Goal: Task Accomplishment & Management: Complete application form

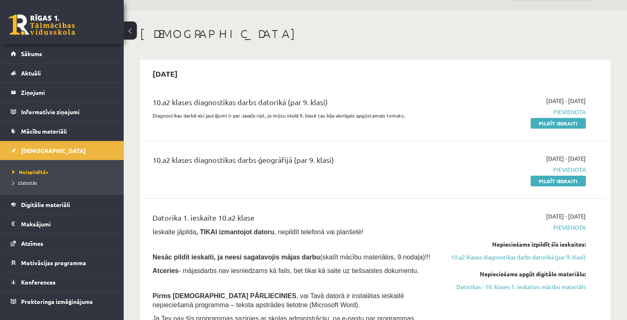
scroll to position [41, 0]
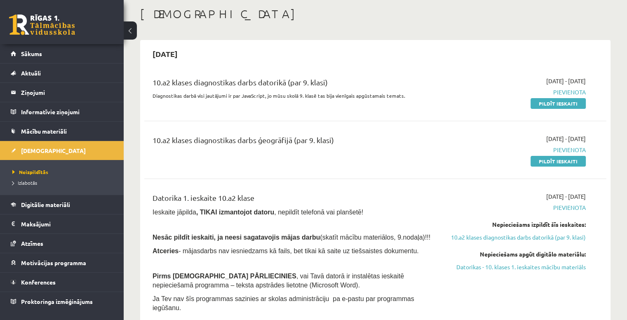
click at [267, 148] on div "10.a2 klases diagnostikas darbs ģeogrāfijā (par 9. klasi)" at bounding box center [295, 141] width 285 height 15
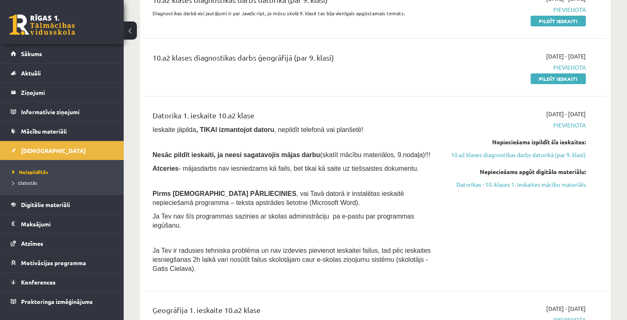
scroll to position [165, 0]
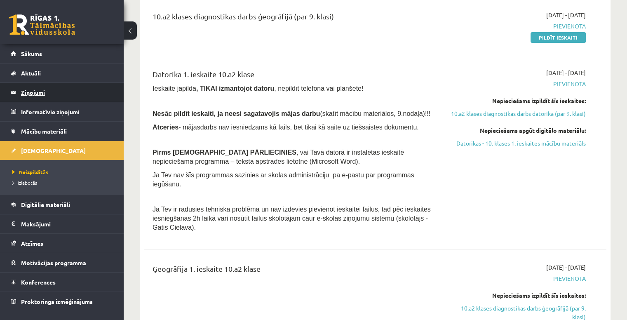
click at [47, 96] on legend "Ziņojumi 0" at bounding box center [67, 92] width 92 height 19
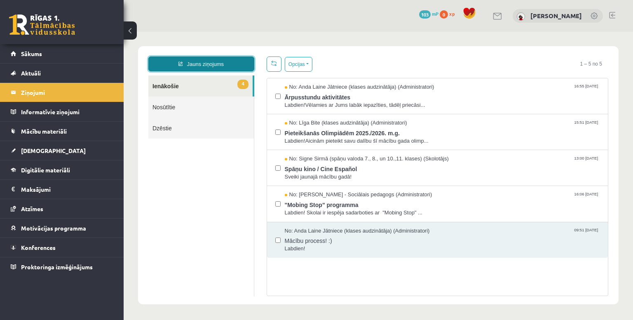
click at [171, 61] on link "Jauns ziņojums" at bounding box center [201, 63] width 106 height 15
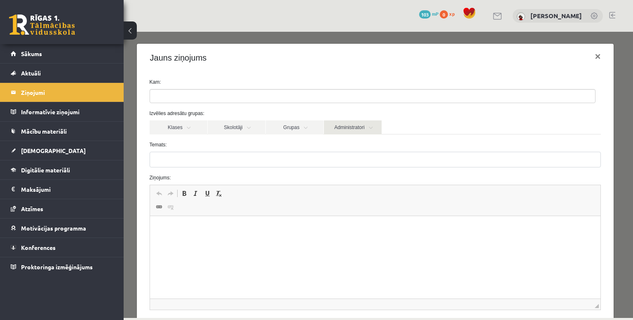
click at [360, 127] on link "Administratori" at bounding box center [353, 127] width 58 height 14
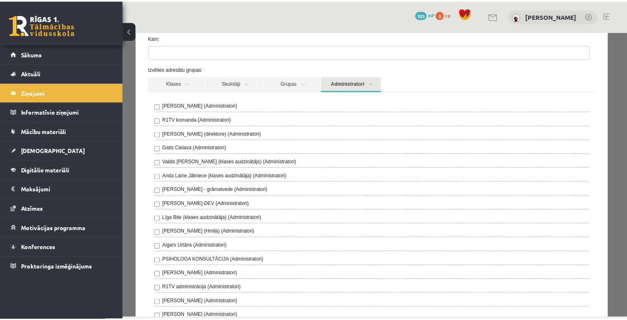
scroll to position [41, 0]
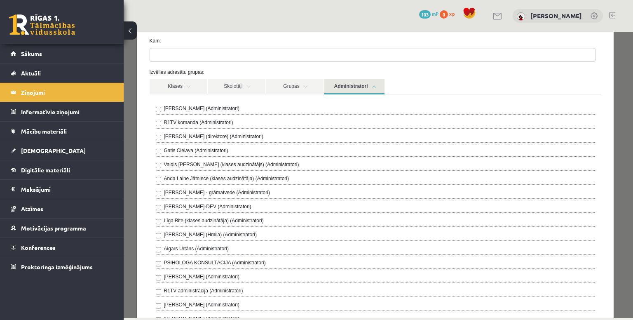
click at [203, 123] on label "R1TV komanda (Administratori)" at bounding box center [198, 122] width 69 height 7
click at [375, 85] on link "Administratori" at bounding box center [354, 86] width 61 height 15
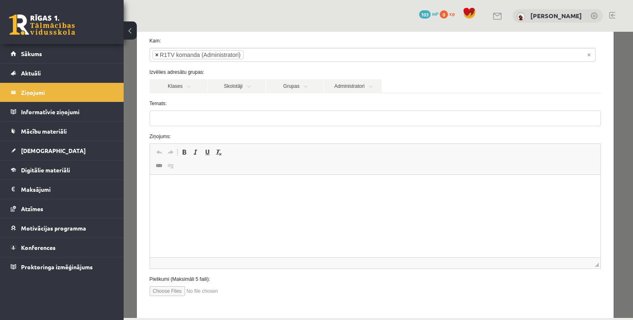
click at [157, 54] on span "×" at bounding box center [156, 55] width 3 height 8
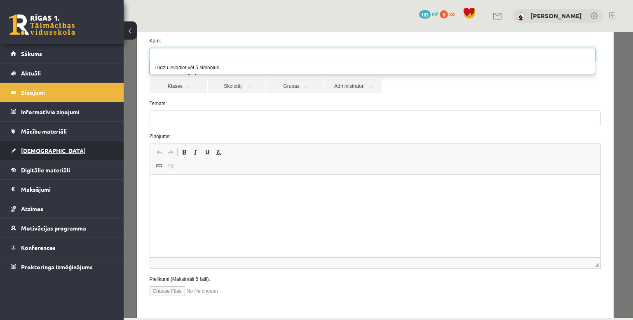
click at [70, 143] on link "[DEMOGRAPHIC_DATA]" at bounding box center [62, 150] width 103 height 19
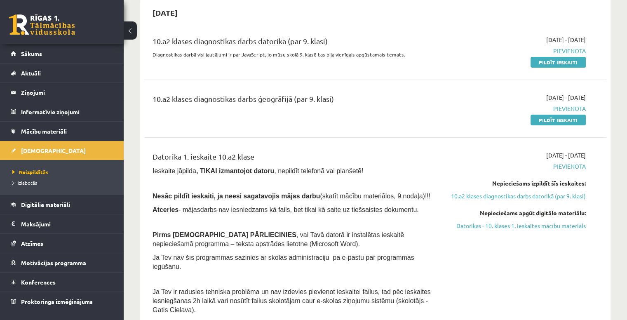
scroll to position [124, 0]
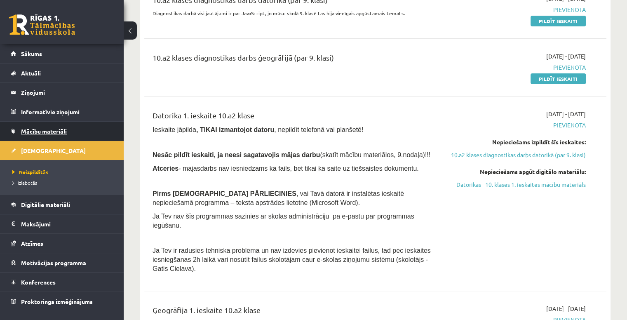
click at [74, 127] on link "Mācību materiāli" at bounding box center [62, 131] width 103 height 19
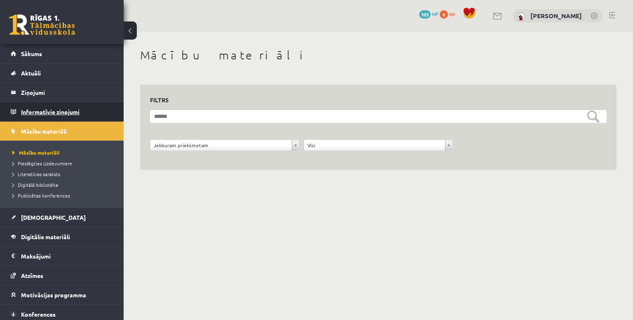
click at [59, 119] on legend "Informatīvie ziņojumi 0" at bounding box center [67, 111] width 92 height 19
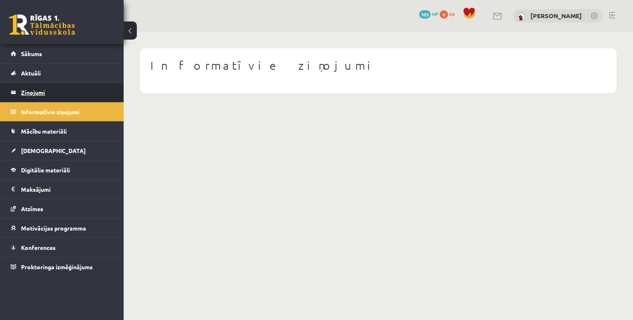
click at [49, 100] on legend "Ziņojumi 4" at bounding box center [67, 92] width 92 height 19
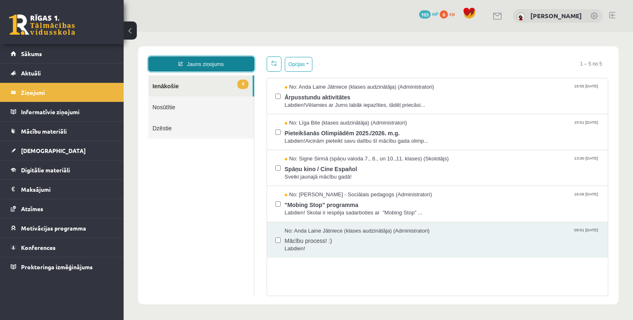
click at [229, 63] on link "Jauns ziņojums" at bounding box center [201, 63] width 106 height 15
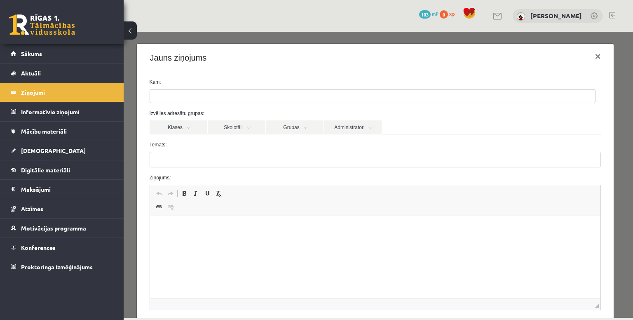
click at [275, 102] on ul at bounding box center [372, 95] width 445 height 13
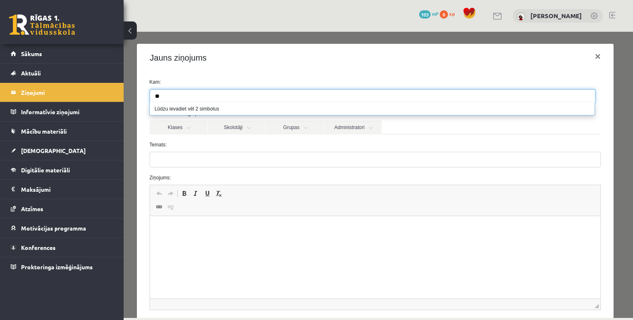
type input "*"
click at [195, 127] on link "Klases" at bounding box center [179, 127] width 58 height 14
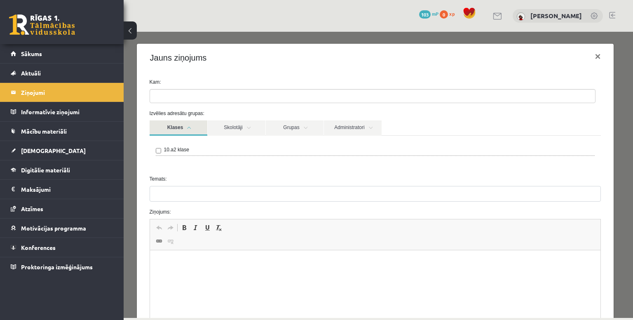
click at [195, 127] on link "Klases" at bounding box center [179, 127] width 58 height 15
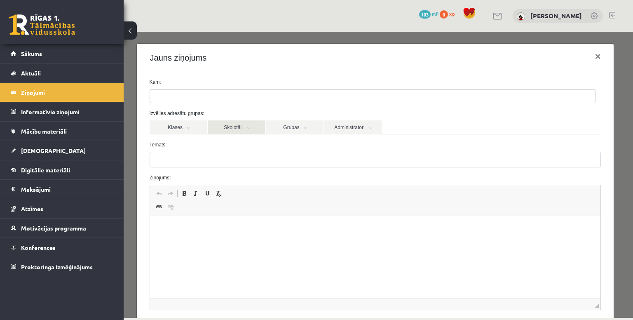
click at [251, 122] on link "Skolotāji" at bounding box center [237, 127] width 58 height 14
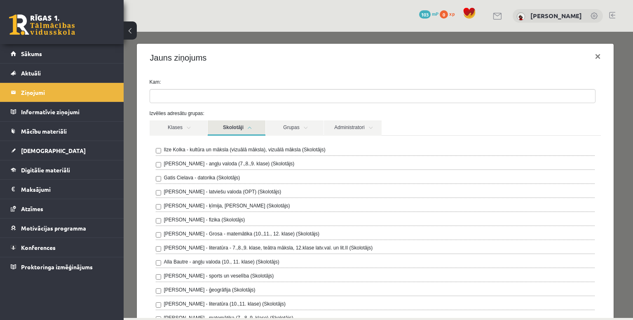
click at [250, 123] on link "Skolotāji" at bounding box center [237, 127] width 58 height 15
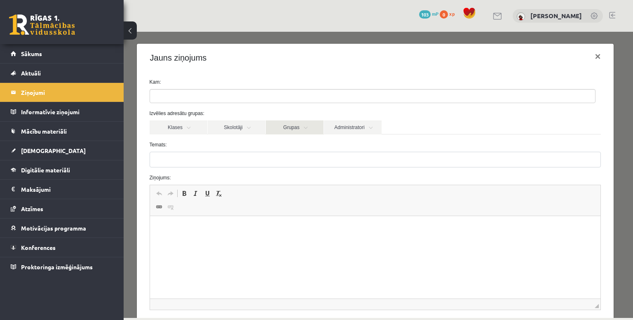
click at [282, 124] on link "Grupas" at bounding box center [295, 127] width 58 height 14
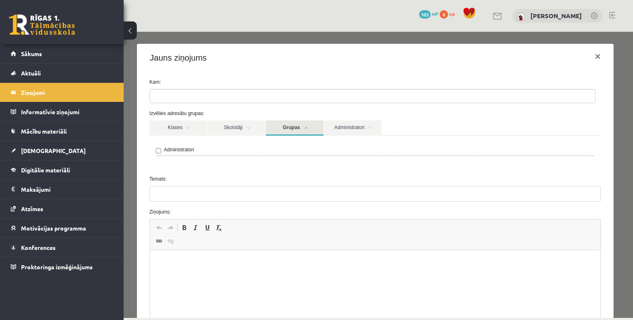
click at [188, 154] on div "Administratori" at bounding box center [375, 151] width 439 height 10
click at [185, 150] on label "Administratori" at bounding box center [179, 149] width 30 height 7
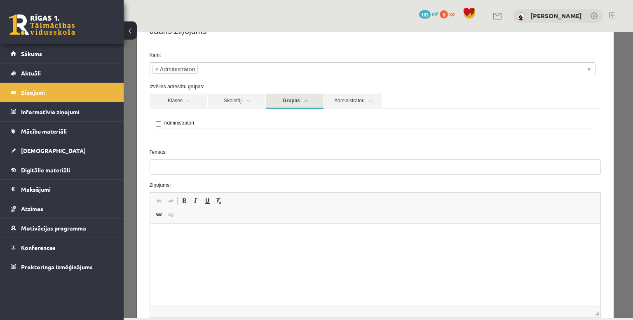
scroll to position [41, 0]
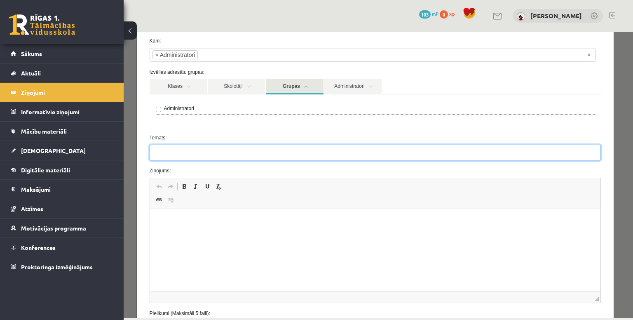
click at [254, 150] on input "Temats:" at bounding box center [376, 153] width 452 height 16
type input "*"
type input "**********"
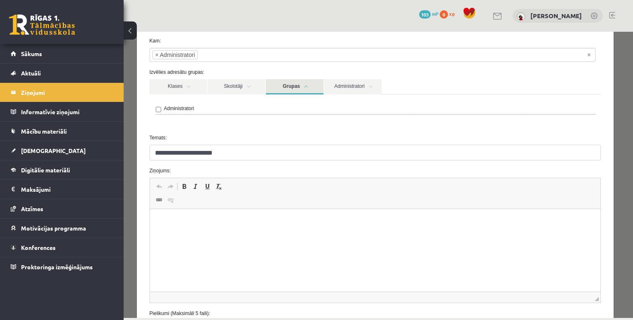
click at [328, 234] on html at bounding box center [375, 221] width 451 height 25
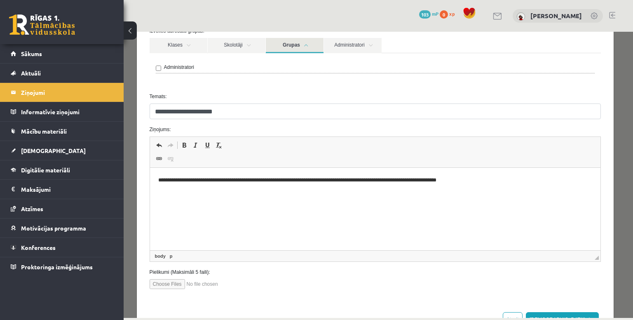
scroll to position [111, 0]
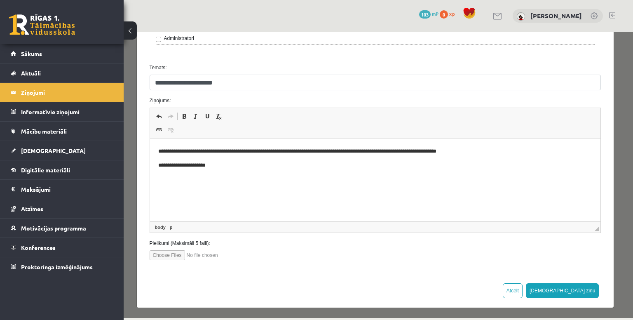
click at [388, 153] on p "**********" at bounding box center [372, 151] width 429 height 9
click at [232, 174] on p "**********" at bounding box center [372, 174] width 429 height 9
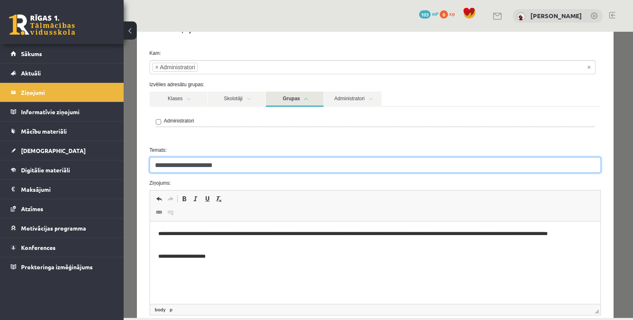
click at [164, 164] on input "**********" at bounding box center [376, 165] width 452 height 16
type input "**********"
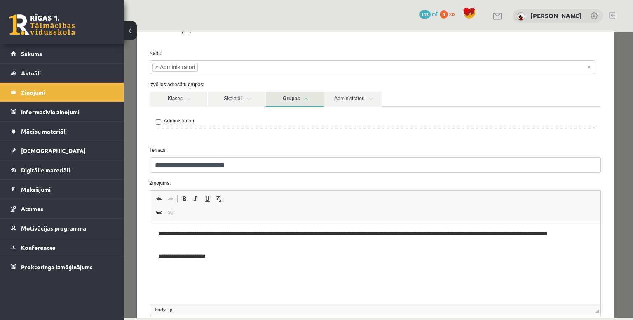
click at [415, 137] on div "Administratori" at bounding box center [376, 123] width 452 height 33
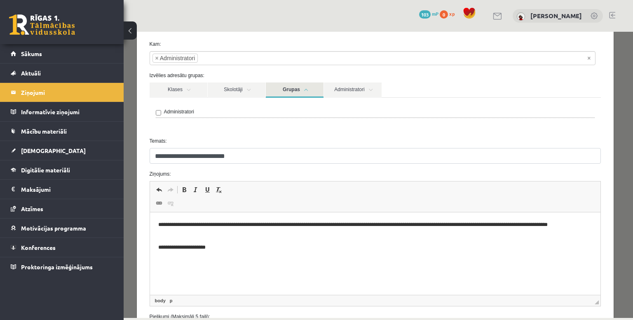
scroll to position [111, 0]
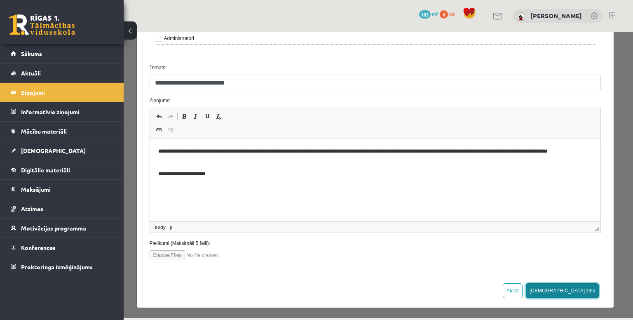
click at [583, 290] on button "Sūtīt ziņu" at bounding box center [562, 290] width 73 height 15
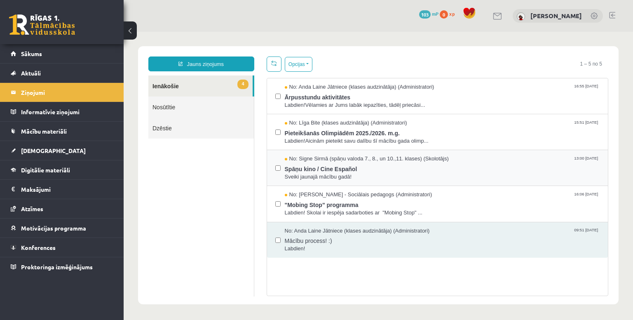
scroll to position [0, 0]
click at [402, 202] on span ""Mobing Stop" programma" at bounding box center [442, 204] width 315 height 10
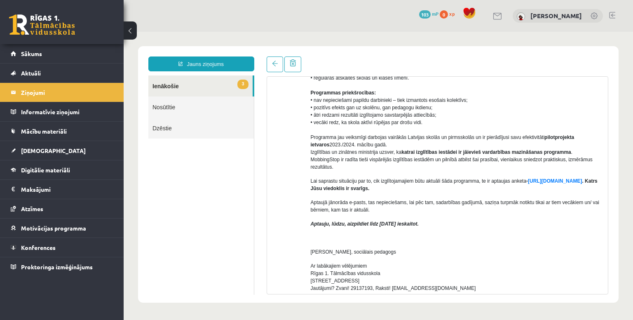
scroll to position [165, 0]
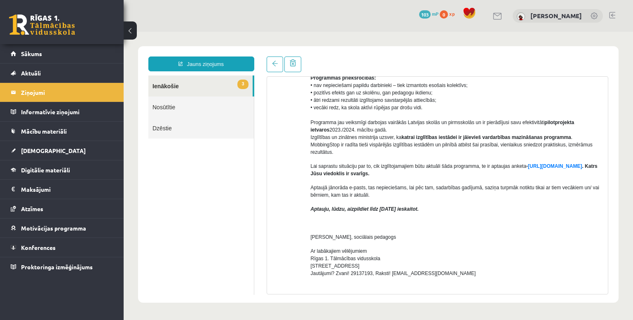
click at [201, 82] on link "3 Ienākošie" at bounding box center [200, 85] width 104 height 21
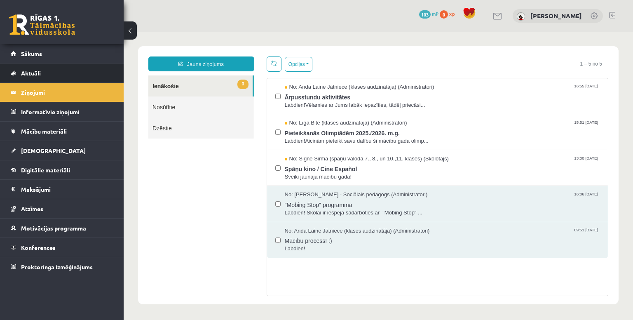
scroll to position [0, 0]
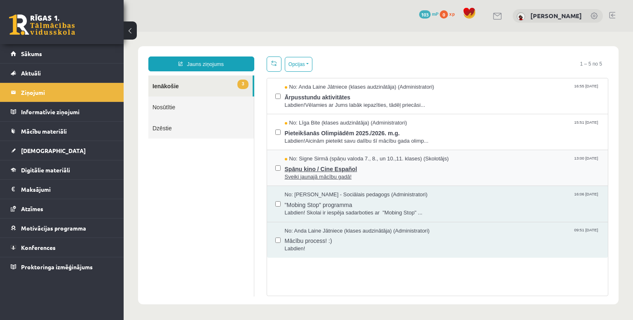
click at [414, 167] on span "Spāņu kino / Cine Español" at bounding box center [442, 168] width 315 height 10
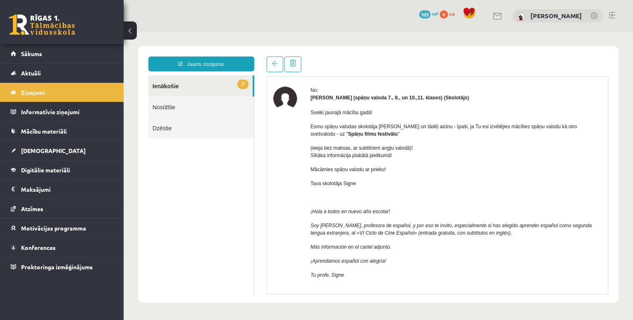
scroll to position [41, 0]
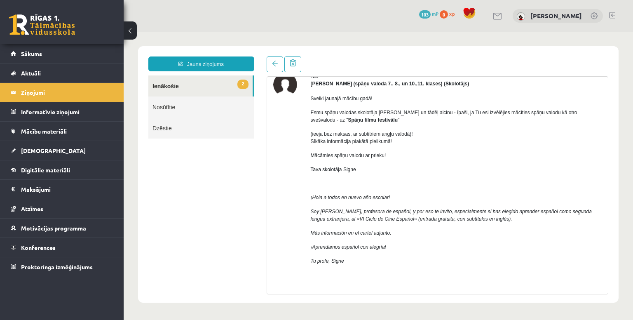
click at [195, 89] on link "2 Ienākošie" at bounding box center [200, 85] width 104 height 21
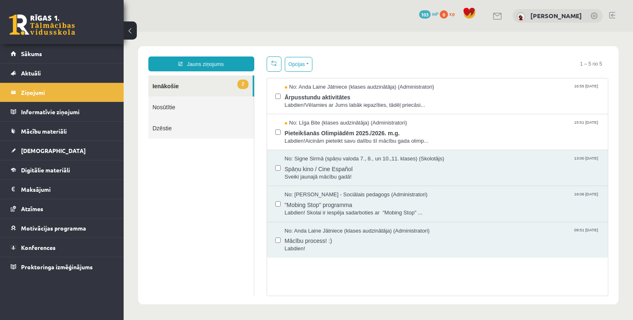
click at [175, 105] on link "Nosūtītie" at bounding box center [201, 106] width 106 height 21
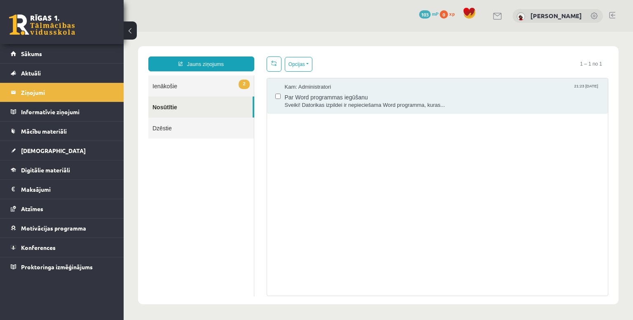
scroll to position [0, 0]
click at [192, 86] on link "2 Ienākošie" at bounding box center [201, 85] width 106 height 21
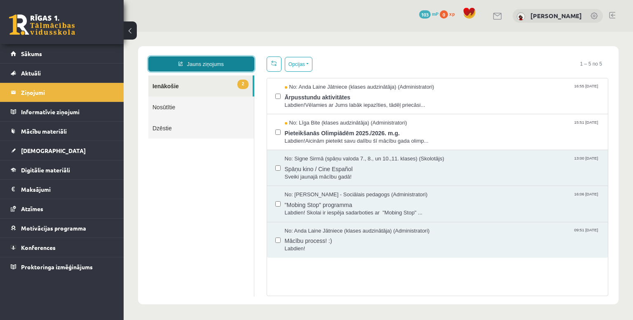
click at [189, 60] on link "Jauns ziņojums" at bounding box center [201, 63] width 106 height 15
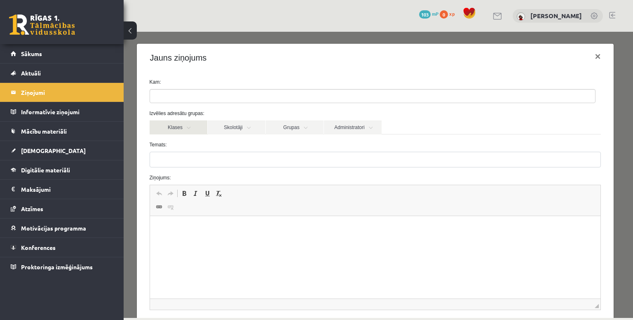
click at [191, 126] on link "Klases" at bounding box center [179, 127] width 58 height 14
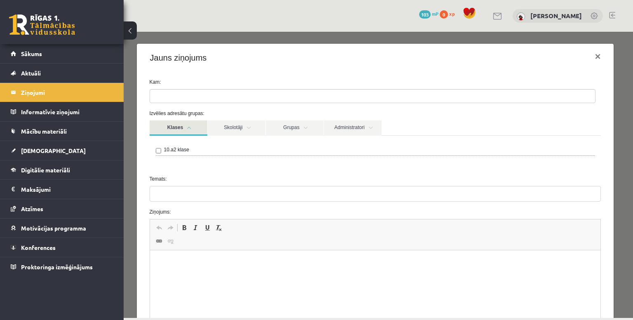
click at [193, 126] on link "Klases" at bounding box center [179, 127] width 58 height 15
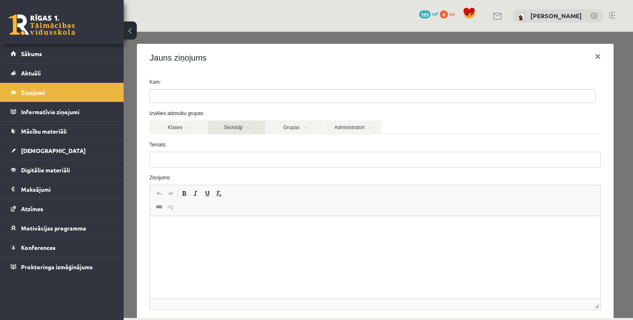
click at [243, 125] on link "Skolotāji" at bounding box center [237, 127] width 58 height 14
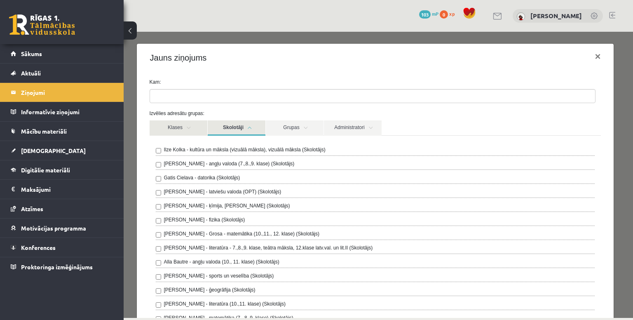
click at [177, 131] on link "Klases" at bounding box center [179, 127] width 58 height 15
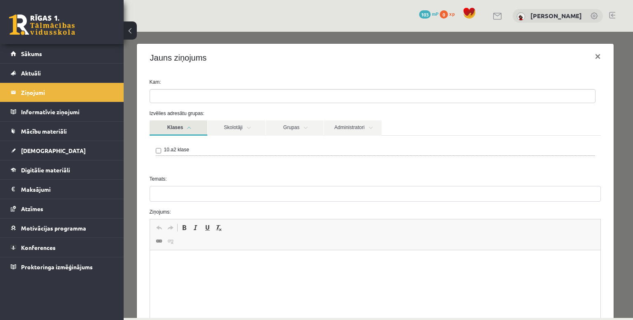
click at [180, 150] on label "10.a2 klase" at bounding box center [176, 149] width 25 height 7
click at [156, 95] on span "×" at bounding box center [156, 96] width 3 height 8
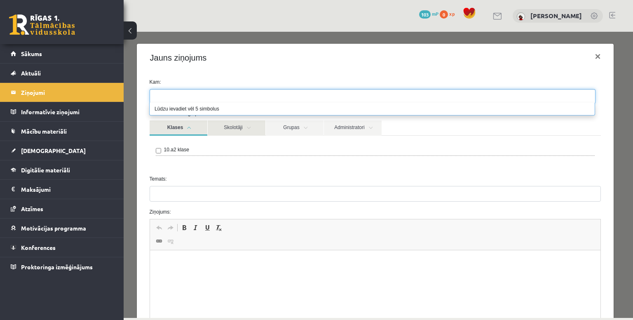
click at [239, 129] on link "Skolotāji" at bounding box center [237, 127] width 58 height 15
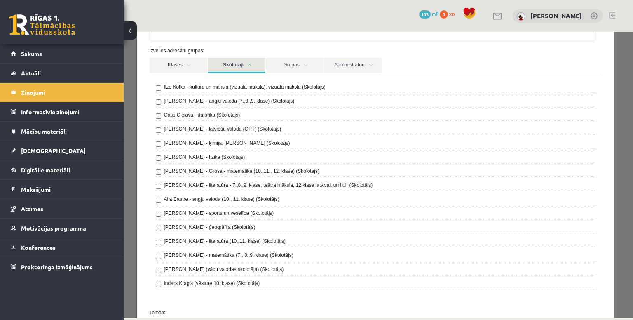
scroll to position [82, 0]
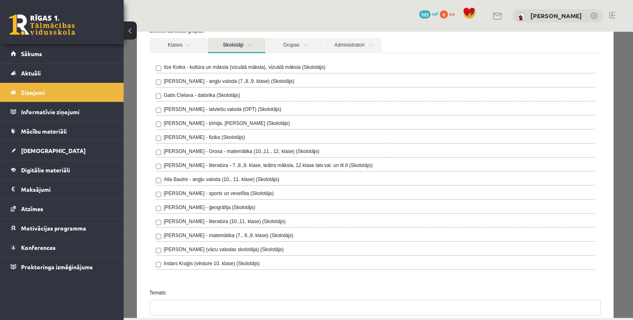
click at [231, 42] on link "Skolotāji" at bounding box center [237, 45] width 58 height 15
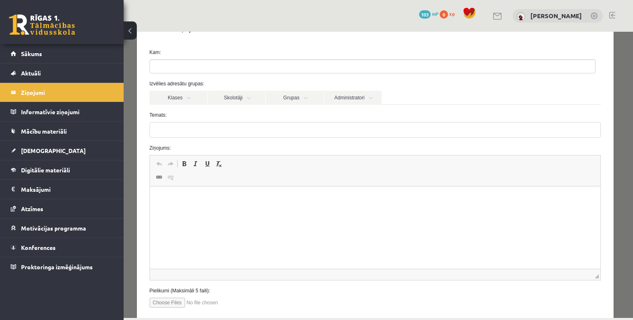
scroll to position [0, 0]
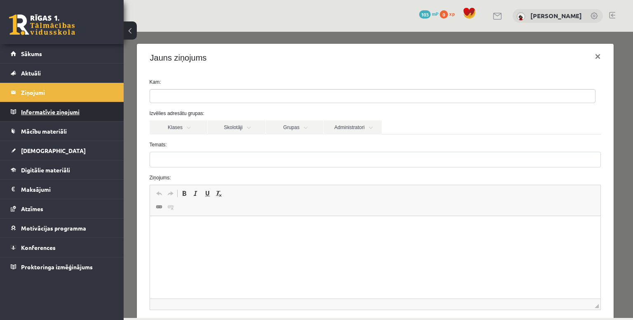
click at [62, 115] on legend "Informatīvie ziņojumi 0" at bounding box center [67, 111] width 92 height 19
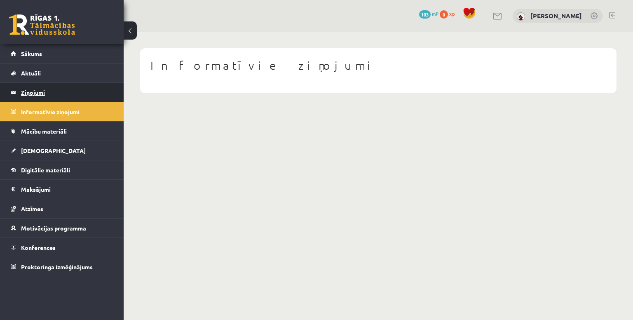
click at [46, 84] on legend "Ziņojumi 2" at bounding box center [67, 92] width 92 height 19
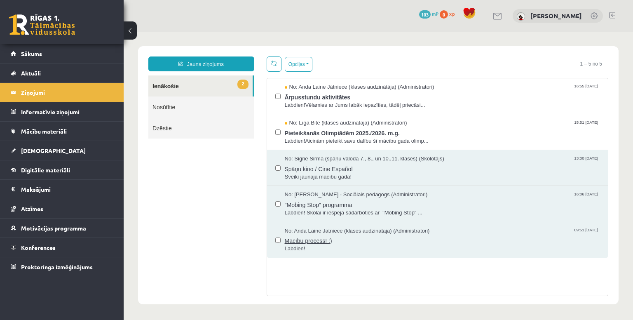
click at [345, 240] on span "Mācību process! :)" at bounding box center [442, 240] width 315 height 10
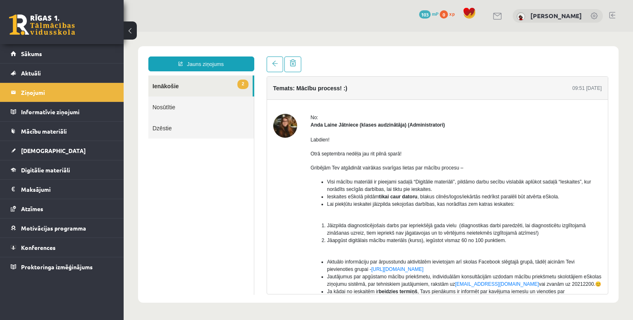
click at [338, 124] on strong "Anda Laine Jātniece (klases audzinātāja) (Administratori)" at bounding box center [378, 125] width 134 height 6
click at [333, 125] on strong "Anda Laine Jātniece (klases audzinātāja) (Administratori)" at bounding box center [378, 125] width 134 height 6
click at [81, 113] on legend "Informatīvie ziņojumi 0" at bounding box center [67, 111] width 92 height 19
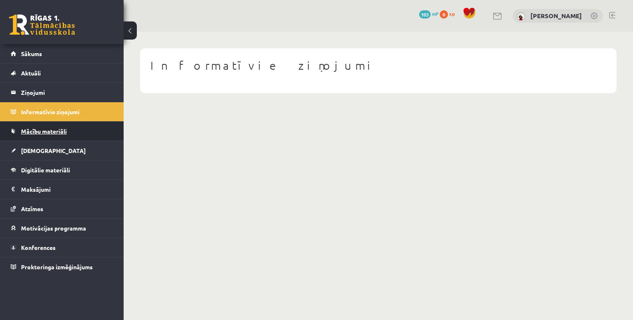
click at [88, 129] on link "Mācību materiāli" at bounding box center [62, 131] width 103 height 19
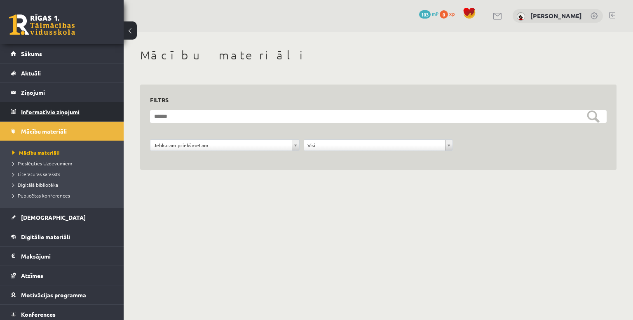
click at [85, 106] on legend "Informatīvie ziņojumi 0" at bounding box center [67, 111] width 92 height 19
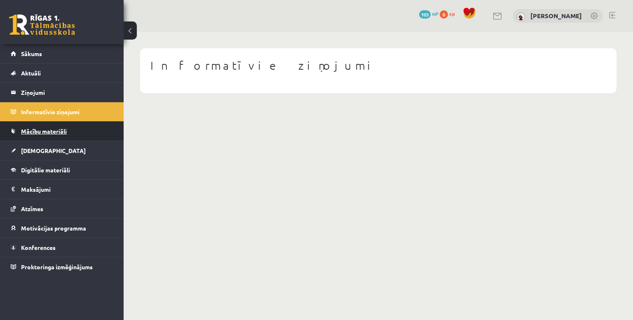
click at [89, 126] on link "Mācību materiāli" at bounding box center [62, 131] width 103 height 19
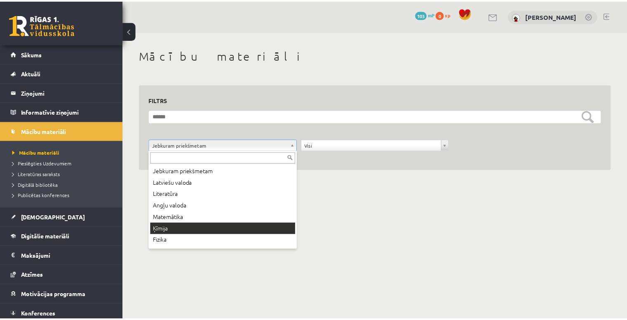
scroll to position [68, 0]
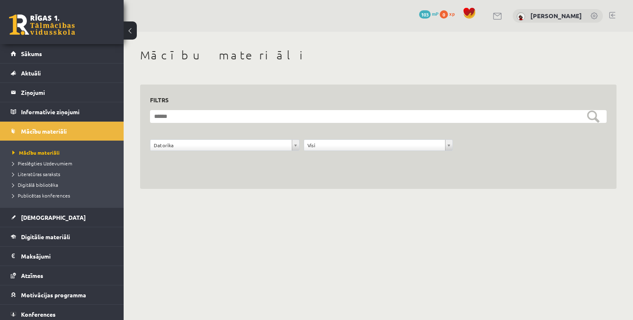
drag, startPoint x: 628, startPoint y: 118, endPoint x: 622, endPoint y: 122, distance: 7.8
click at [627, 120] on div "**********" at bounding box center [378, 119] width 509 height 174
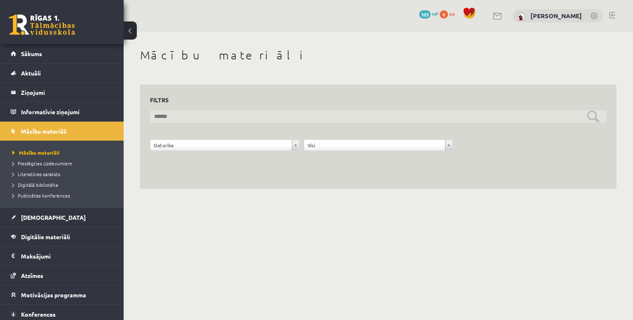
click at [599, 117] on input "text" at bounding box center [378, 116] width 457 height 13
click at [592, 117] on input "text" at bounding box center [378, 116] width 457 height 13
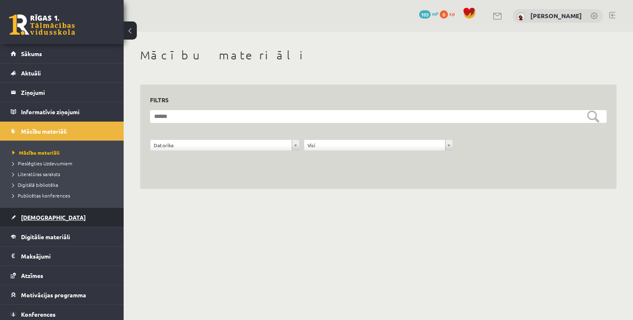
click at [55, 222] on link "[DEMOGRAPHIC_DATA]" at bounding box center [62, 217] width 103 height 19
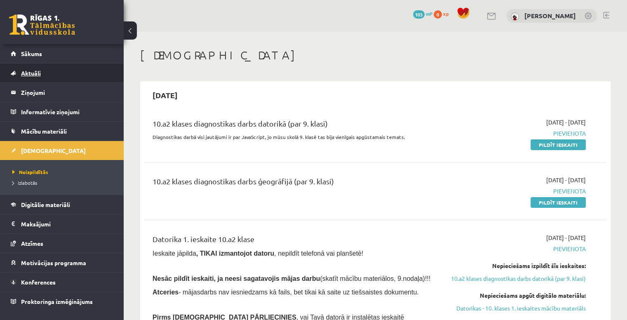
click at [58, 75] on link "Aktuāli" at bounding box center [62, 72] width 103 height 19
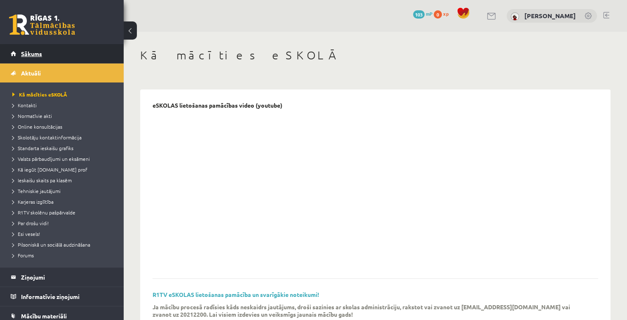
click at [63, 56] on link "Sākums" at bounding box center [62, 53] width 103 height 19
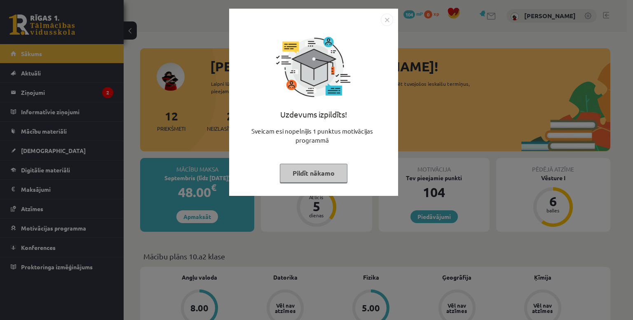
click at [390, 24] on img "Close" at bounding box center [387, 20] width 12 height 12
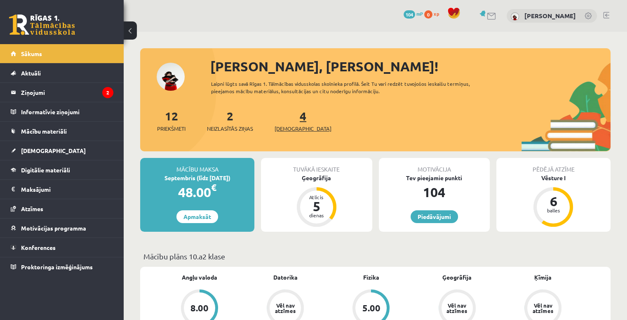
click at [290, 115] on link "4 Ieskaites" at bounding box center [303, 120] width 57 height 24
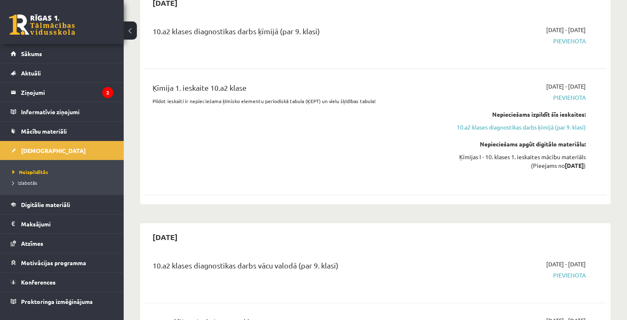
scroll to position [536, 0]
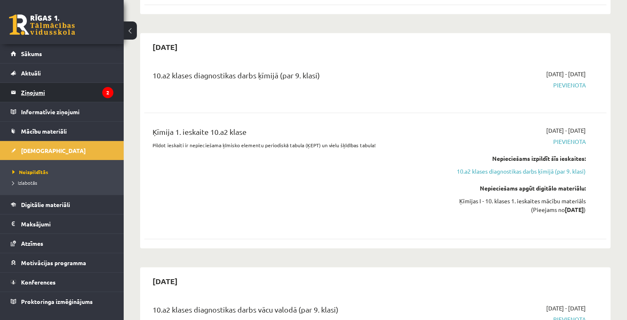
click at [45, 92] on legend "Ziņojumi 2" at bounding box center [67, 92] width 92 height 19
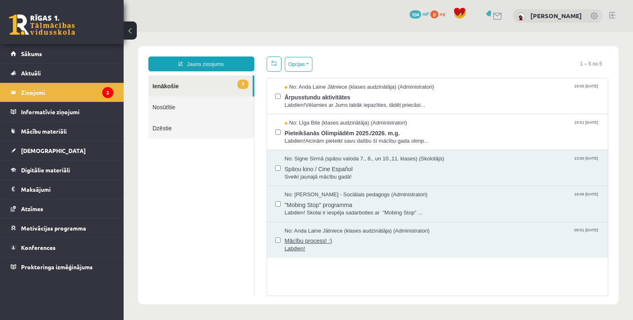
click at [402, 237] on span "Mācību process! :)" at bounding box center [442, 240] width 315 height 10
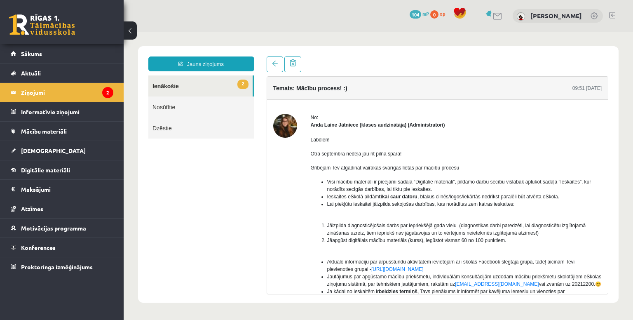
click at [330, 129] on div "Labdien! Otrā septembra nedēļa jau rit pilnā sparā! Gribējām Tev atgādināt vair…" at bounding box center [456, 255] width 291 height 253
drag, startPoint x: 310, startPoint y: 123, endPoint x: 453, endPoint y: 122, distance: 142.6
click at [452, 124] on div "No: Anda Laine Jātniece (klases audzinātāja) (Administratori) Labdien! Otrā sep…" at bounding box center [437, 258] width 329 height 289
copy strong "Anda Laine Jātniece (klases audzinātāja) (Administratori)"
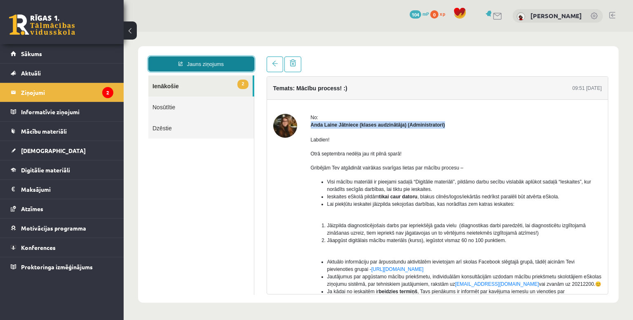
click at [206, 63] on link "Jauns ziņojums" at bounding box center [201, 63] width 106 height 15
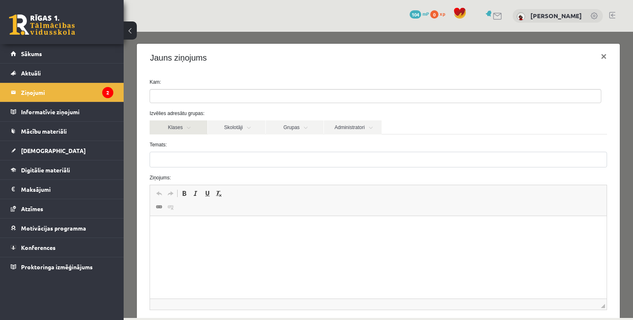
click at [198, 128] on link "Klases" at bounding box center [179, 127] width 58 height 14
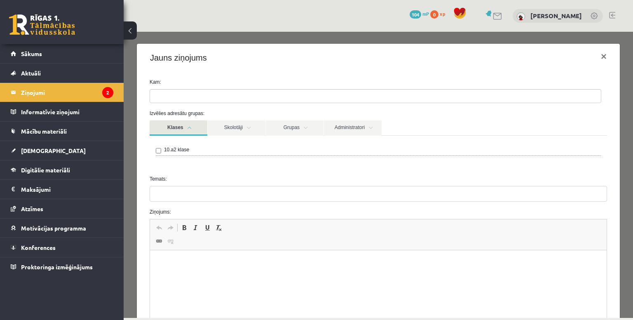
click at [198, 129] on link "Klases" at bounding box center [179, 127] width 58 height 15
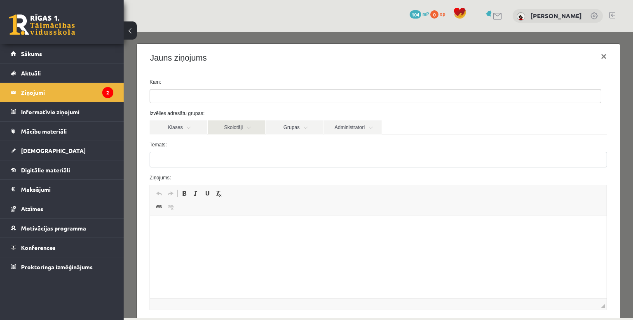
click at [252, 128] on link "Skolotāji" at bounding box center [237, 127] width 58 height 14
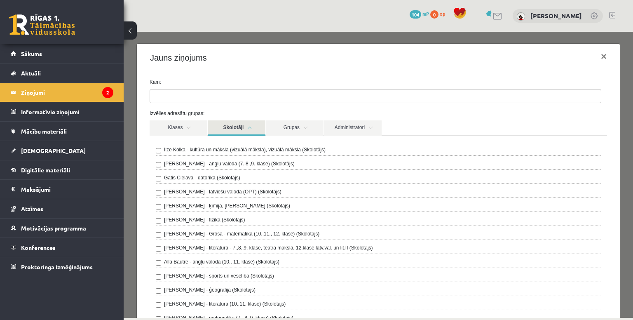
click at [252, 128] on link "Skolotāji" at bounding box center [237, 127] width 58 height 15
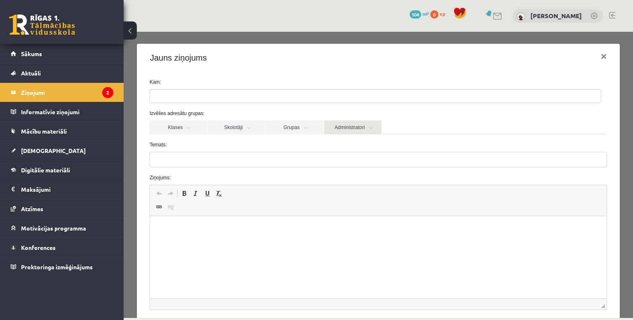
click at [351, 126] on link "Administratori" at bounding box center [353, 127] width 58 height 14
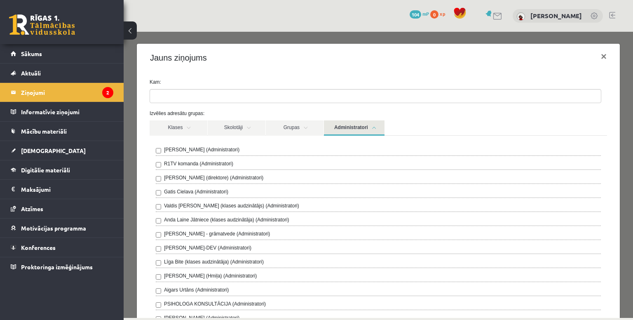
click at [219, 95] on ul at bounding box center [375, 95] width 451 height 13
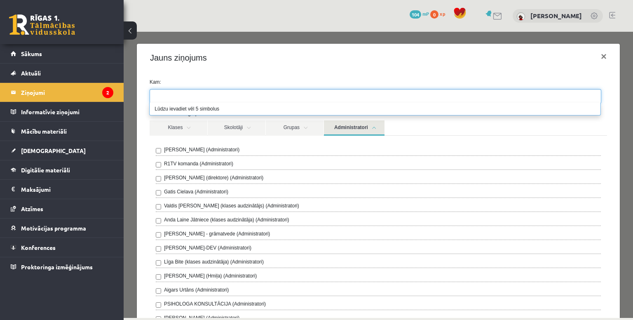
paste input "**********"
type input "**********"
drag, startPoint x: 267, startPoint y: 101, endPoint x: 29, endPoint y: 100, distance: 237.8
click at [124, 100] on html "Jauns ziņojums 2 Ienākošie Nosūtītie Dzēstie * ********* ********* ******* Tema…" at bounding box center [378, 174] width 509 height 285
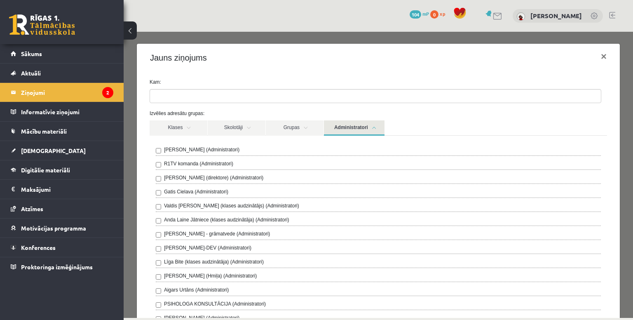
click at [224, 222] on label "Anda Laine Jātniece (klases audzinātāja) (Administratori)" at bounding box center [226, 219] width 125 height 7
click at [368, 132] on link "Administratori" at bounding box center [354, 127] width 61 height 15
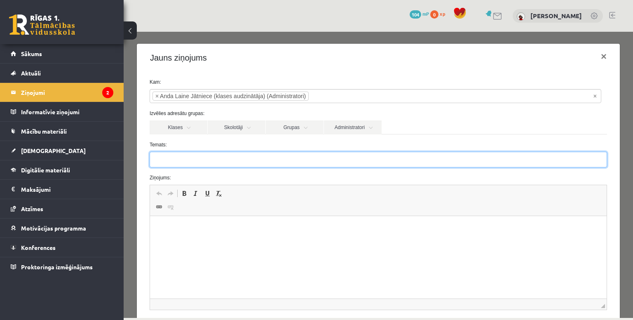
click at [275, 162] on input "Temats:" at bounding box center [379, 160] width 458 height 16
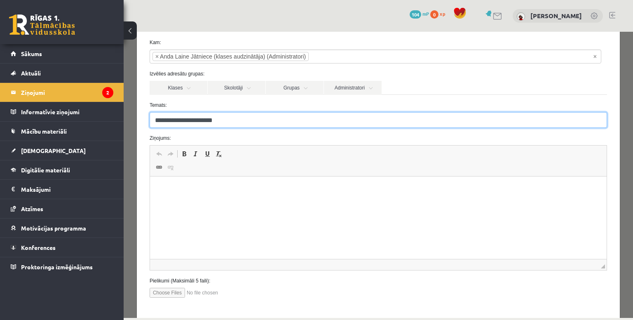
scroll to position [77, 0]
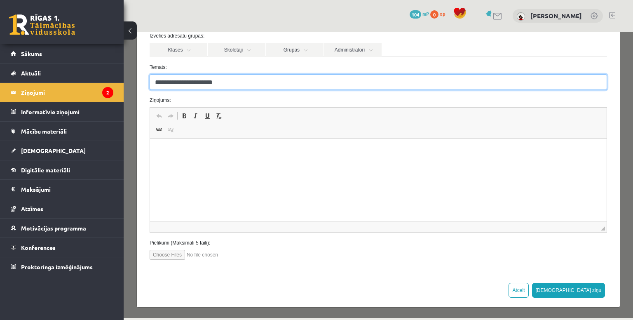
type input "**********"
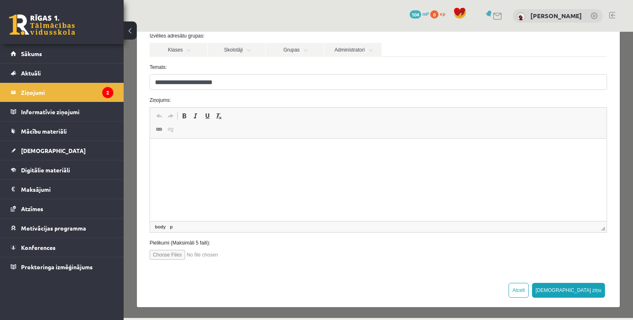
click at [258, 164] on html at bounding box center [378, 150] width 457 height 25
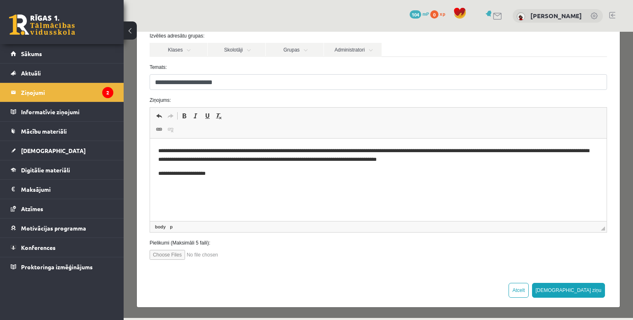
click at [255, 172] on p "**********" at bounding box center [375, 173] width 434 height 9
click at [419, 149] on p "**********" at bounding box center [375, 155] width 434 height 17
click at [265, 180] on html "**********" at bounding box center [378, 161] width 457 height 47
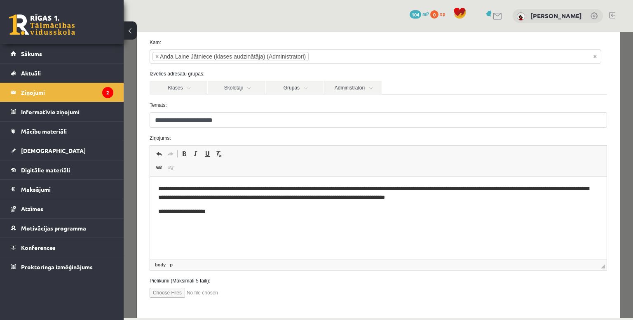
scroll to position [0, 0]
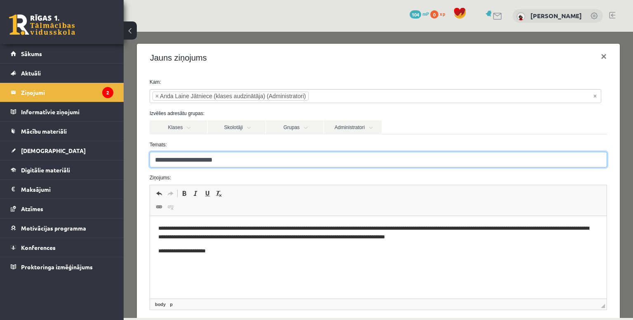
click at [183, 158] on input "**********" at bounding box center [379, 160] width 458 height 16
type input "**********"
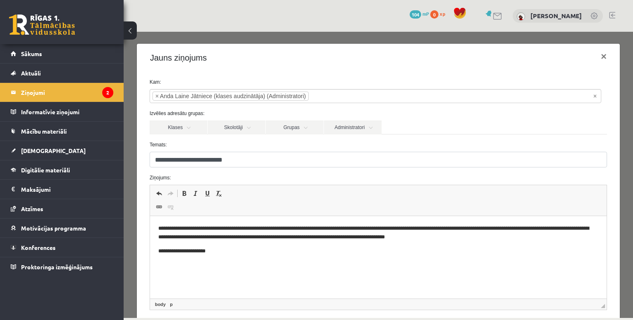
click at [253, 226] on p "**********" at bounding box center [375, 232] width 434 height 17
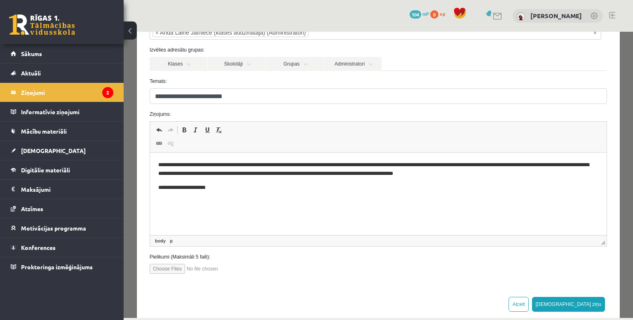
scroll to position [77, 0]
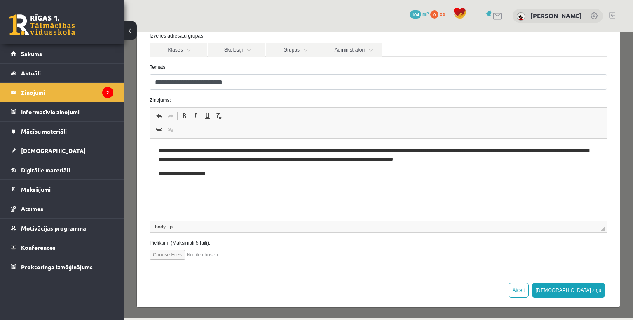
click at [265, 179] on html "**********" at bounding box center [378, 161] width 457 height 47
click at [589, 291] on button "Sūtīt ziņu" at bounding box center [568, 290] width 73 height 15
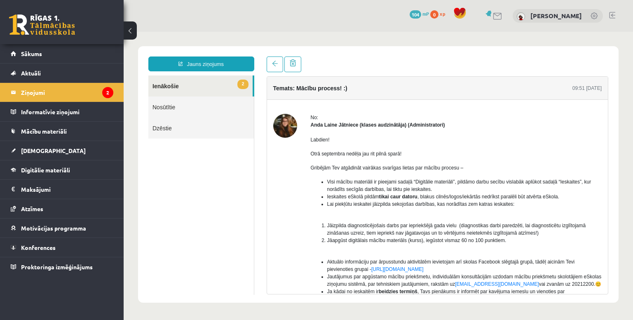
scroll to position [0, 0]
click at [178, 87] on link "2 Ienākošie" at bounding box center [200, 85] width 104 height 21
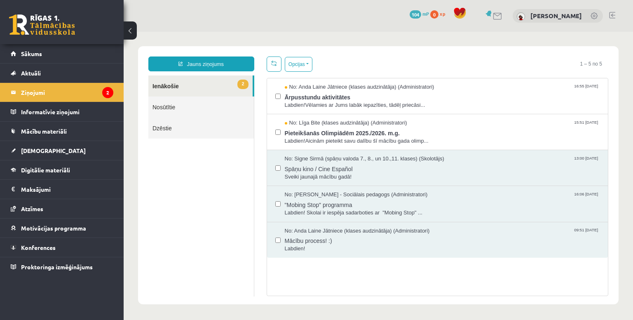
click at [175, 110] on link "Nosūtītie" at bounding box center [201, 106] width 106 height 21
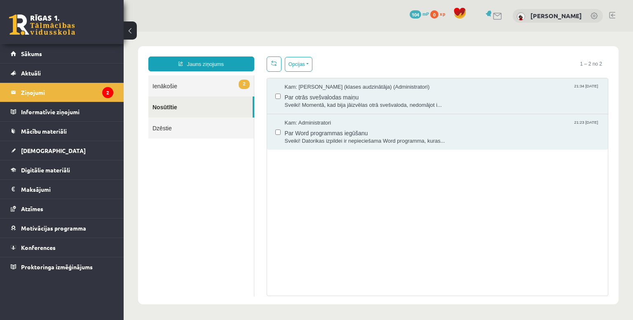
click at [178, 94] on link "2 Ienākošie" at bounding box center [201, 85] width 106 height 21
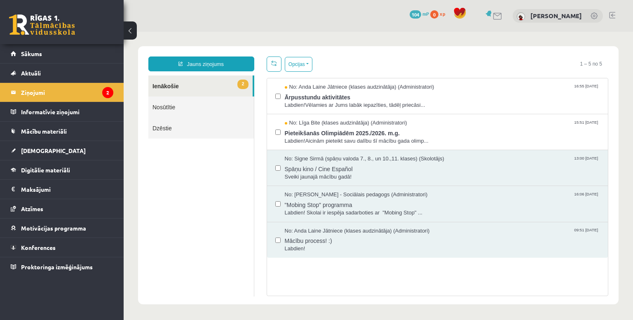
click at [181, 109] on link "Nosūtītie" at bounding box center [201, 106] width 106 height 21
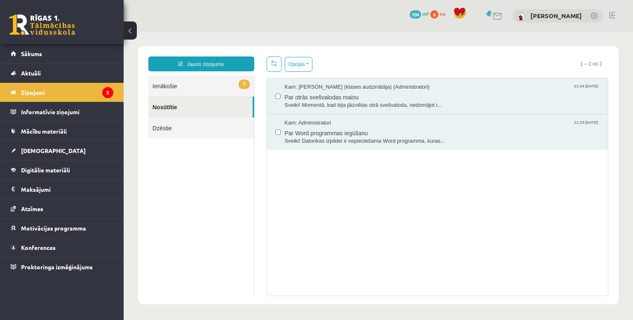
click at [193, 91] on link "2 Ienākošie" at bounding box center [201, 85] width 106 height 21
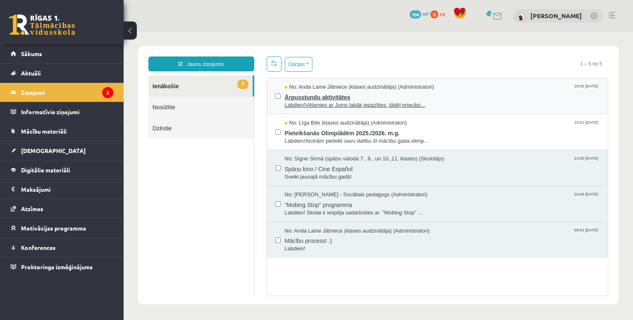
click at [439, 93] on span "Ārpusstundu aktivitātes" at bounding box center [442, 96] width 315 height 10
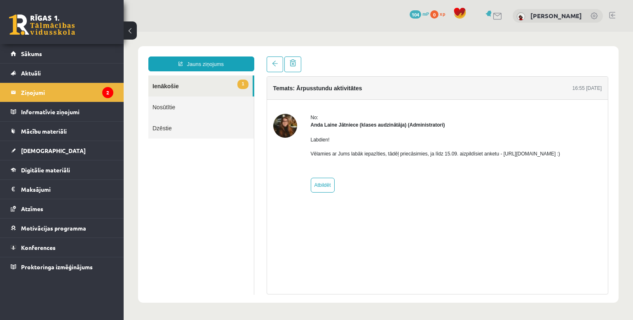
drag, startPoint x: 498, startPoint y: 155, endPoint x: 610, endPoint y: 150, distance: 112.6
click at [610, 150] on div "Temats: Ārpusstundu aktivitātes 16:55 10/09/2025 No: Anda Laine Jātniece (klase…" at bounding box center [437, 175] width 354 height 238
click at [561, 155] on p "Vēlamies ar Jums labāk iepazīties, tādēļ priecāsimies, ja līdz 15.09. aizpildīs…" at bounding box center [436, 153] width 250 height 7
drag, startPoint x: 587, startPoint y: 153, endPoint x: 498, endPoint y: 154, distance: 88.6
click at [498, 154] on p "Vēlamies ar Jums labāk iepazīties, tādēļ priecāsimies, ja līdz 15.09. aizpildīs…" at bounding box center [436, 153] width 250 height 7
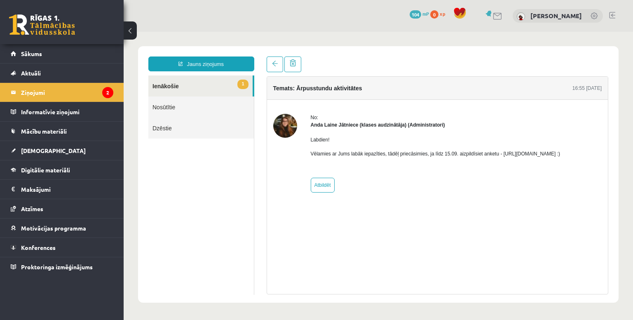
copy p "https://forms.gle/mVxkUEapGFxHM7hU7"
click at [69, 114] on legend "Informatīvie ziņojumi 0" at bounding box center [67, 111] width 92 height 19
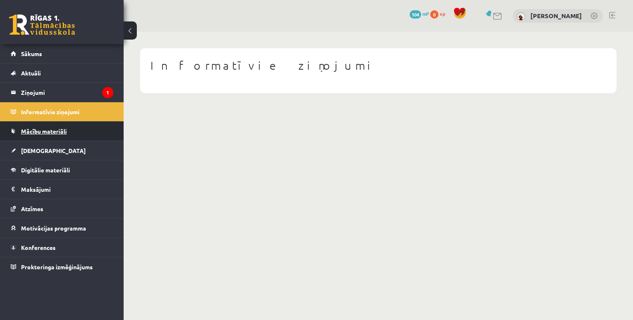
click at [69, 134] on link "Mācību materiāli" at bounding box center [62, 131] width 103 height 19
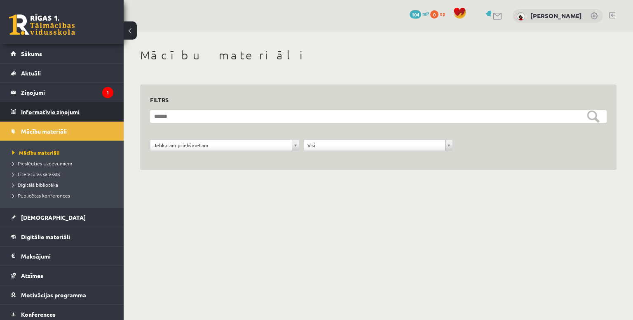
click at [76, 108] on legend "Informatīvie ziņojumi 0" at bounding box center [67, 111] width 92 height 19
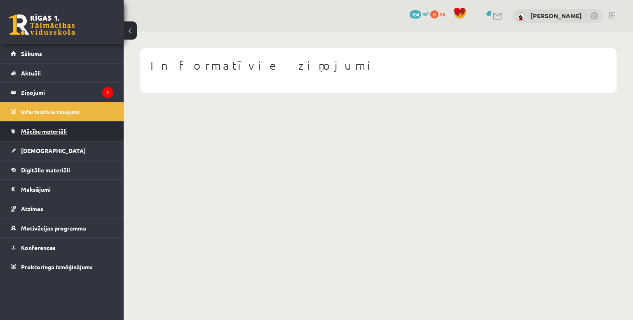
click at [62, 136] on link "Mācību materiāli" at bounding box center [62, 131] width 103 height 19
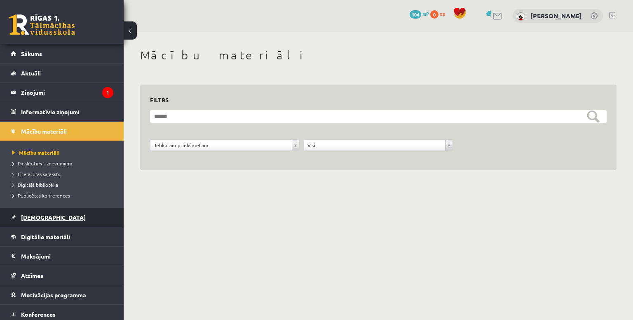
click at [63, 213] on link "[DEMOGRAPHIC_DATA]" at bounding box center [62, 217] width 103 height 19
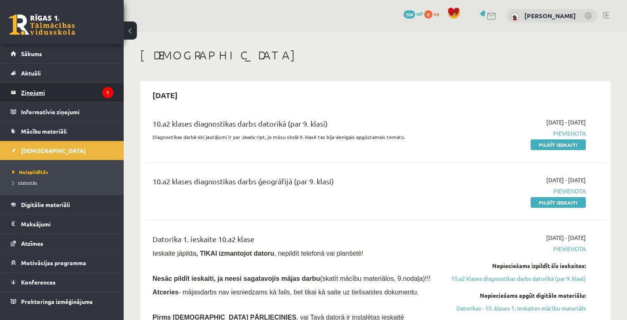
click at [52, 86] on legend "Ziņojumi 1" at bounding box center [67, 92] width 92 height 19
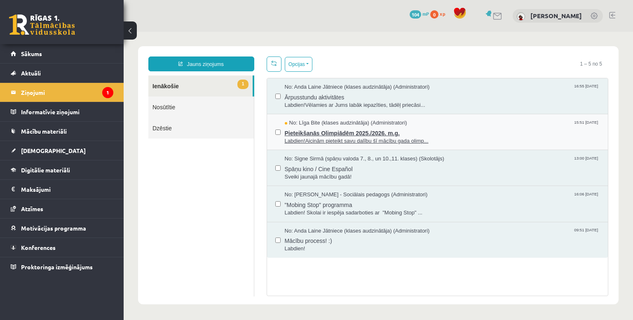
click at [486, 129] on span "Pieteikšanās Olimpiādēm 2025./2026. m.g." at bounding box center [442, 132] width 315 height 10
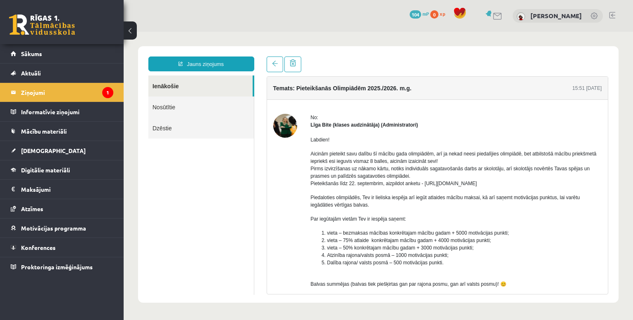
click at [188, 88] on link "Ienākošie" at bounding box center [200, 85] width 104 height 21
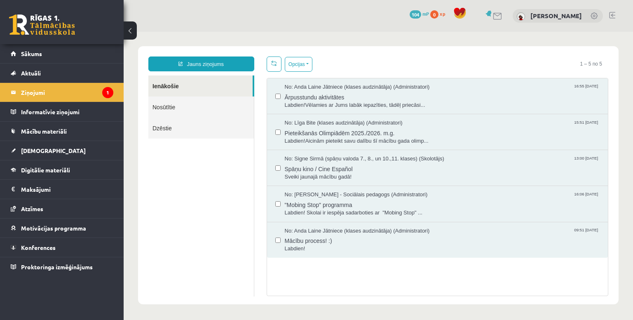
click at [228, 177] on ul "Ienākošie Nosūtītie Dzēstie" at bounding box center [201, 185] width 106 height 221
drag, startPoint x: 499, startPoint y: 129, endPoint x: 181, endPoint y: 164, distance: 320.6
click at [181, 164] on ul "Ienākošie Nosūtītie Dzēstie" at bounding box center [201, 185] width 106 height 221
click at [190, 109] on link "Nosūtītie" at bounding box center [201, 106] width 106 height 21
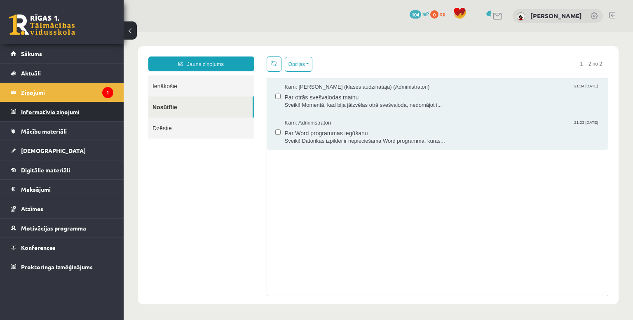
click at [77, 112] on legend "Informatīvie ziņojumi 0" at bounding box center [67, 111] width 92 height 19
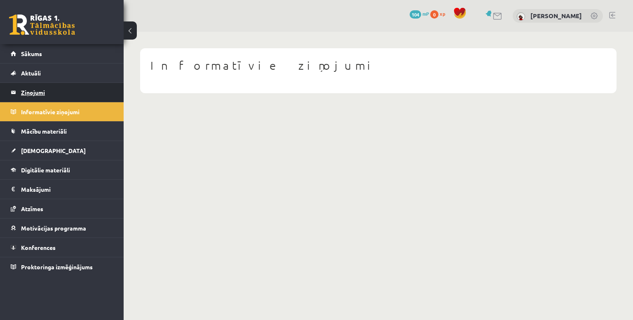
click at [69, 83] on legend "Ziņojumi 1" at bounding box center [67, 92] width 92 height 19
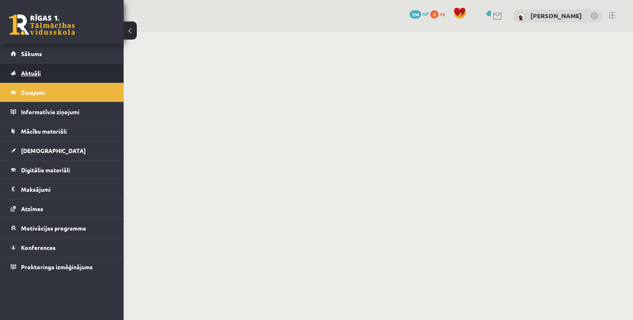
click at [68, 75] on link "Aktuāli" at bounding box center [62, 72] width 103 height 19
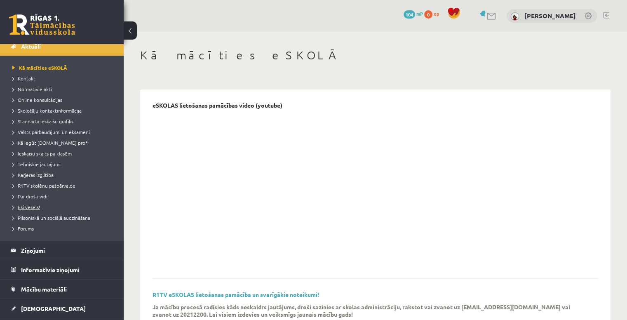
scroll to position [41, 0]
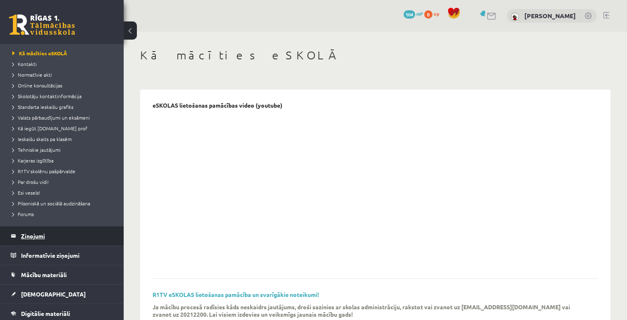
click at [59, 239] on legend "Ziņojumi 1" at bounding box center [67, 235] width 92 height 19
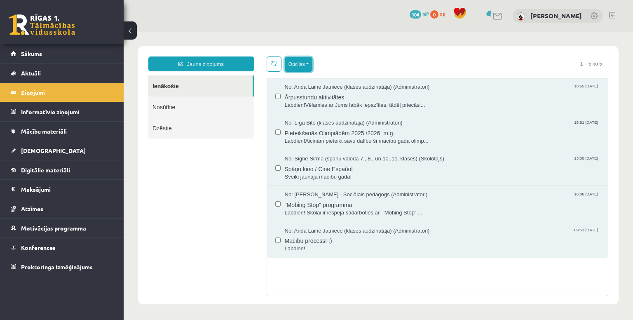
click at [305, 63] on button "Opcijas" at bounding box center [299, 64] width 28 height 15
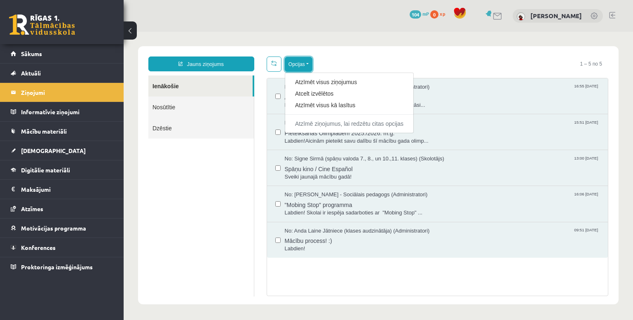
click at [310, 57] on button "Opcijas" at bounding box center [299, 64] width 28 height 15
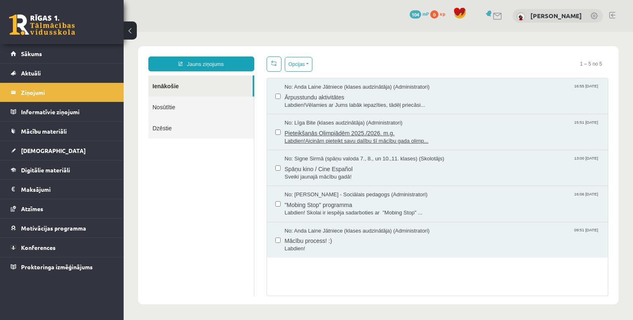
click at [450, 129] on span "Pieteikšanās Olimpiādēm 2025./2026. m.g." at bounding box center [442, 132] width 315 height 10
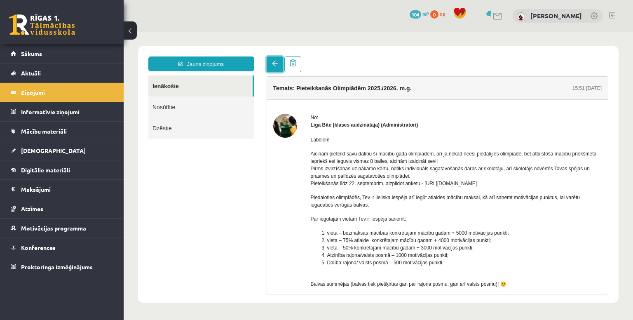
click at [270, 63] on link at bounding box center [275, 64] width 16 height 16
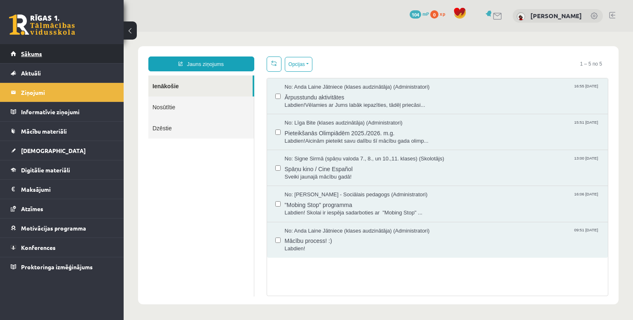
click at [69, 55] on link "Sākums" at bounding box center [62, 53] width 103 height 19
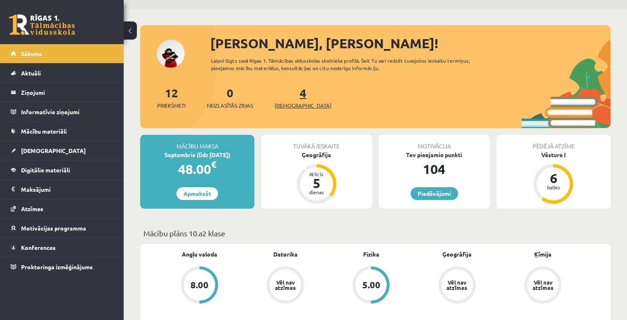
scroll to position [41, 0]
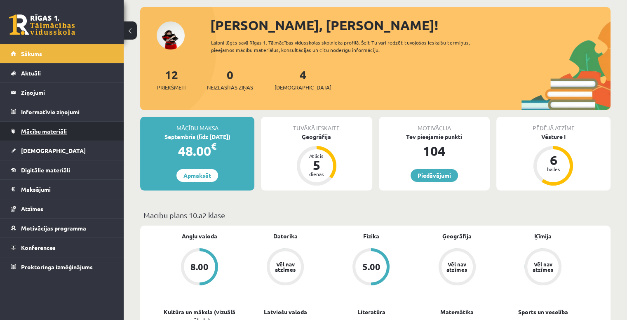
click at [25, 130] on span "Mācību materiāli" at bounding box center [44, 130] width 46 height 7
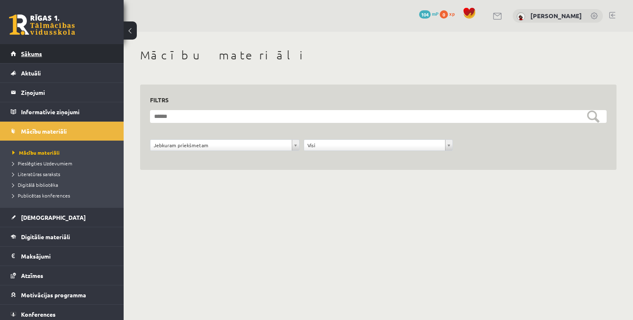
click at [66, 56] on link "Sākums" at bounding box center [62, 53] width 103 height 19
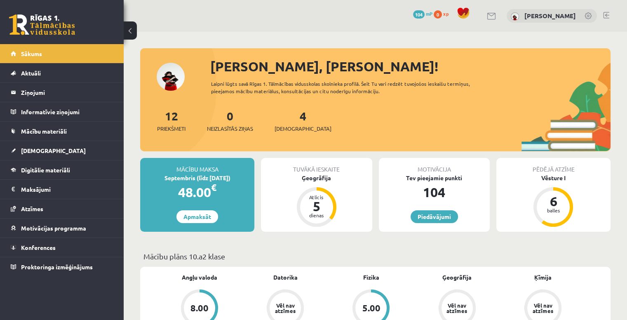
scroll to position [117, 0]
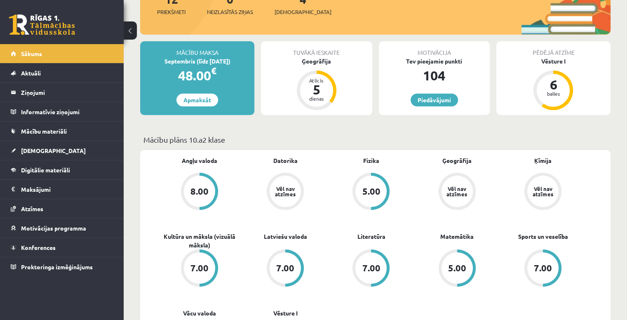
drag, startPoint x: 600, startPoint y: 164, endPoint x: 434, endPoint y: 139, distance: 168.0
click at [434, 139] on p "Mācību plāns 10.a2 klase" at bounding box center [375, 139] width 464 height 11
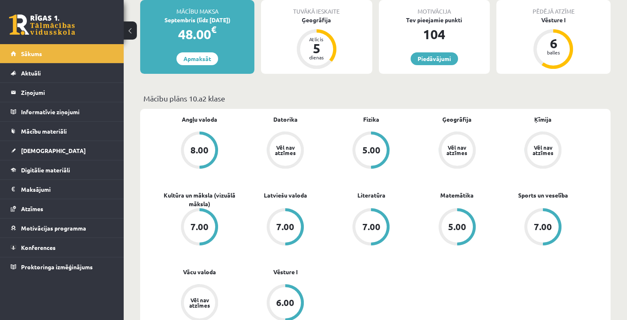
scroll to position [183, 0]
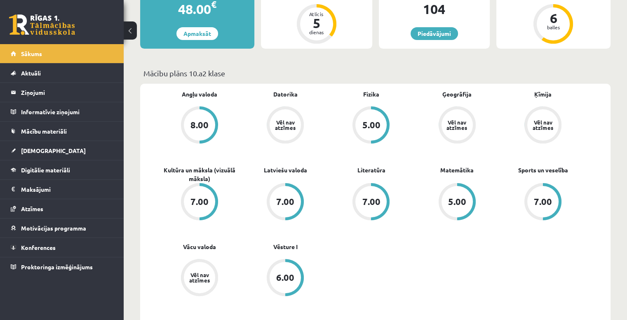
click at [544, 120] on div "Vēl nav atzīmes" at bounding box center [542, 125] width 23 height 11
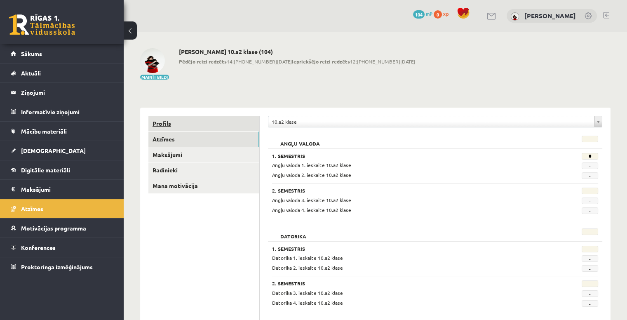
click at [209, 120] on link "Profils" at bounding box center [203, 123] width 111 height 15
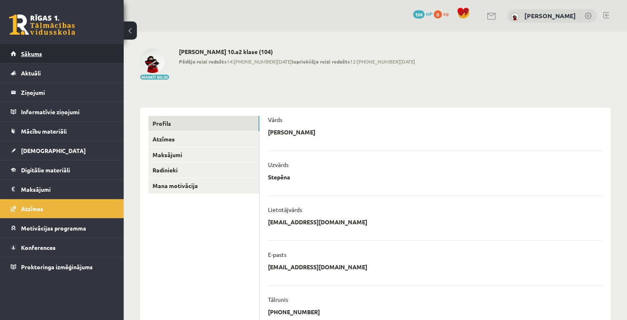
click at [66, 60] on link "Sākums" at bounding box center [62, 53] width 103 height 19
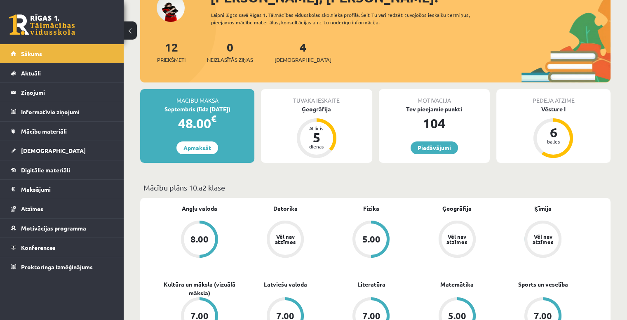
scroll to position [82, 0]
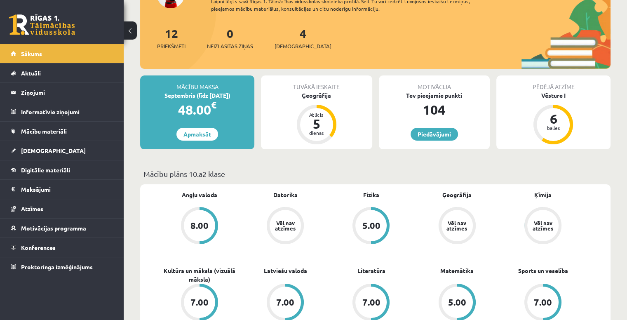
click at [294, 221] on div "Vēl nav atzīmes" at bounding box center [285, 225] width 23 height 11
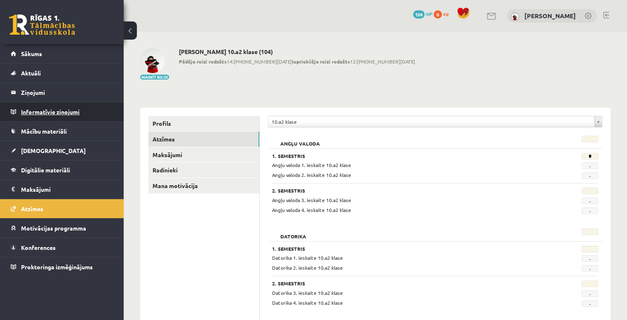
click at [63, 113] on legend "Informatīvie ziņojumi 0" at bounding box center [67, 111] width 92 height 19
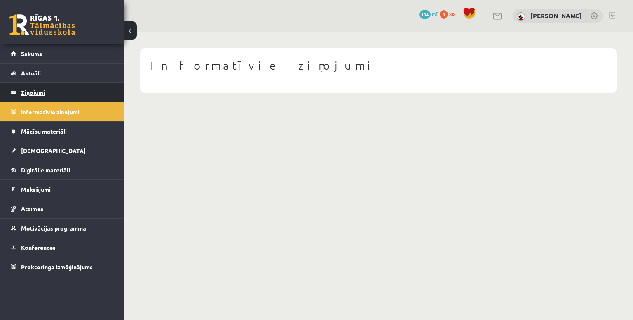
click at [48, 87] on legend "Ziņojumi 0" at bounding box center [67, 92] width 92 height 19
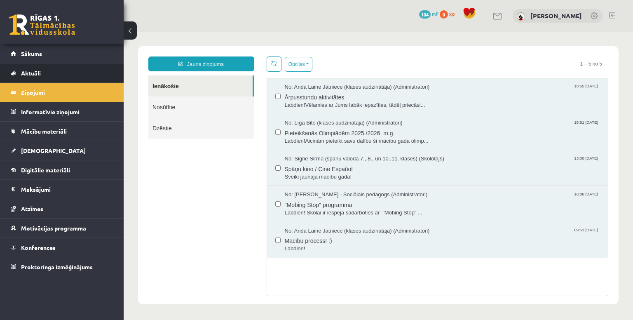
click at [71, 81] on link "Aktuāli" at bounding box center [62, 72] width 103 height 19
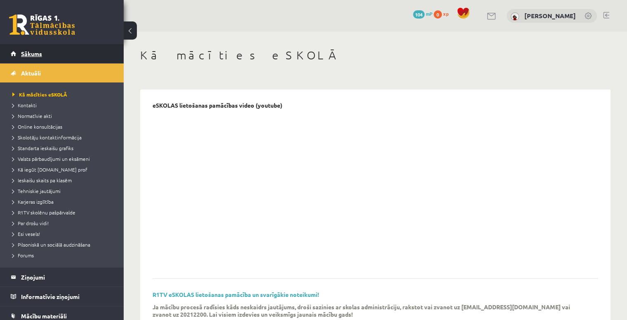
click at [75, 55] on link "Sākums" at bounding box center [62, 53] width 103 height 19
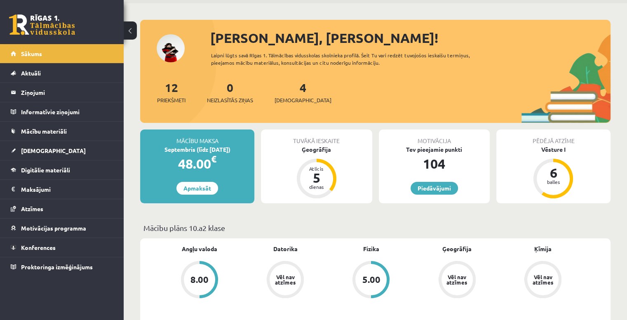
scroll to position [41, 0]
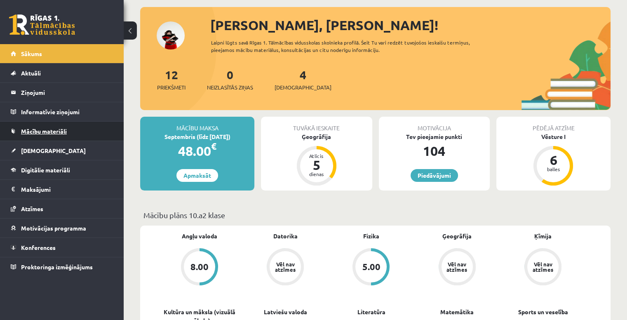
click at [77, 129] on link "Mācību materiāli" at bounding box center [62, 131] width 103 height 19
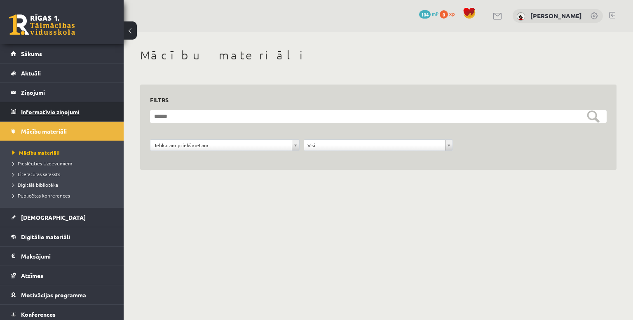
click at [86, 114] on legend "Informatīvie ziņojumi 0" at bounding box center [67, 111] width 92 height 19
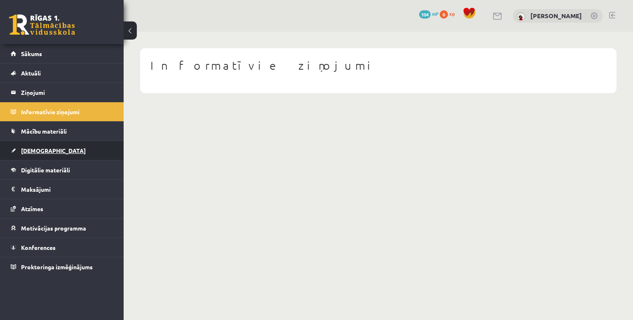
click at [78, 150] on link "[DEMOGRAPHIC_DATA]" at bounding box center [62, 150] width 103 height 19
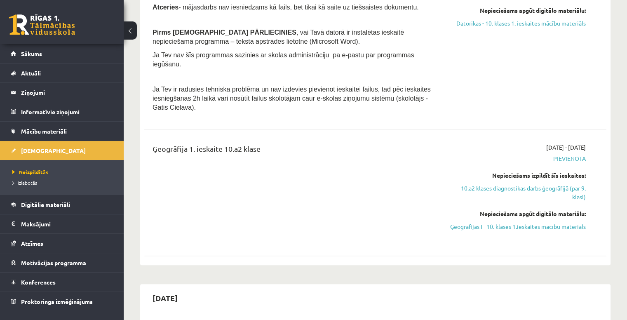
scroll to position [371, 0]
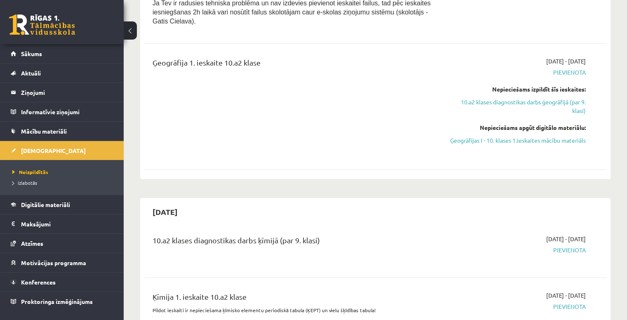
click at [326, 162] on div "Ģeogrāfija 1. ieskaite 10.a2 klase 2025-09-01 - 2025-09-15 Pievienota Nepiecieš…" at bounding box center [375, 107] width 462 height 116
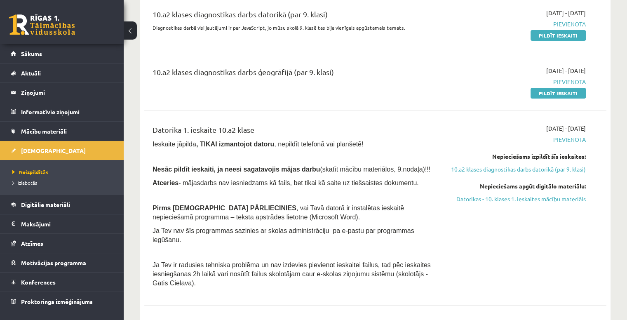
scroll to position [0, 0]
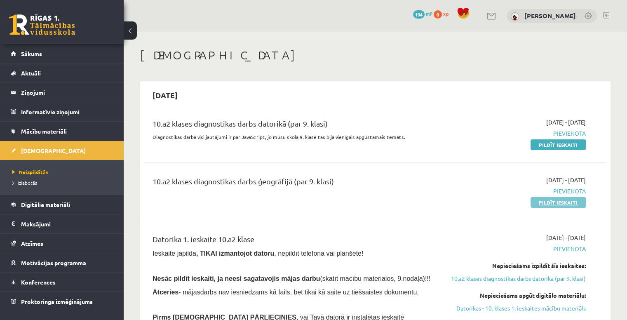
click at [574, 200] on link "Pildīt ieskaiti" at bounding box center [557, 202] width 55 height 11
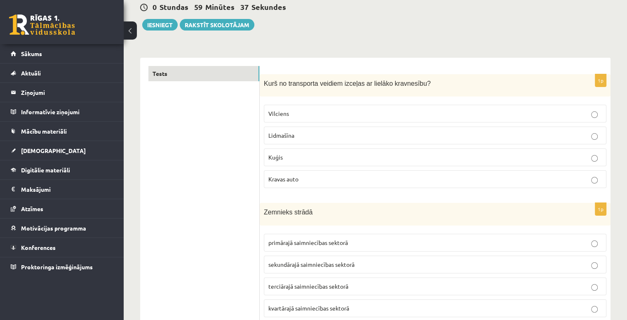
scroll to position [124, 0]
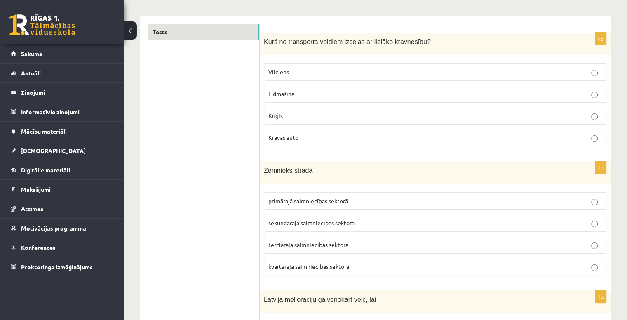
click at [333, 117] on p "Kuģis" at bounding box center [434, 115] width 333 height 9
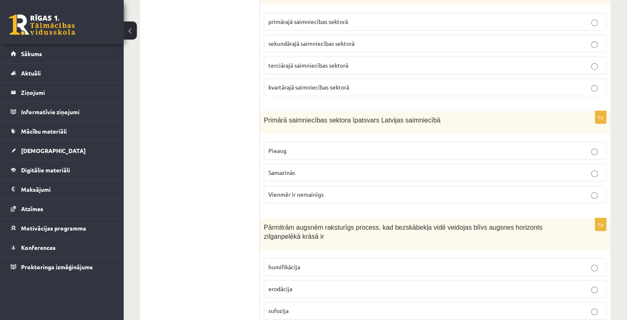
scroll to position [577, 0]
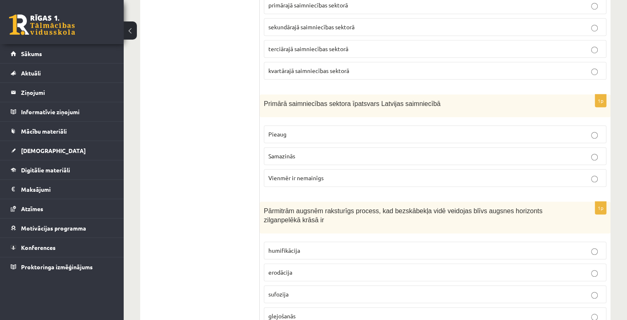
click at [376, 158] on label "Samazinās" at bounding box center [435, 156] width 343 height 18
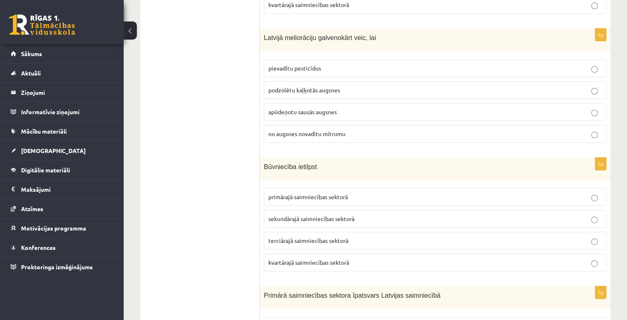
scroll to position [371, 0]
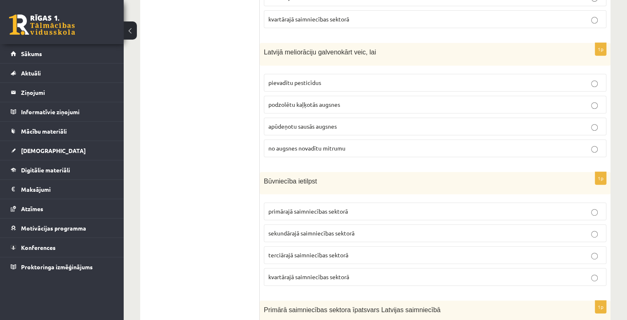
click at [383, 147] on p "no augsnes novadītu mitrumu" at bounding box center [434, 148] width 333 height 9
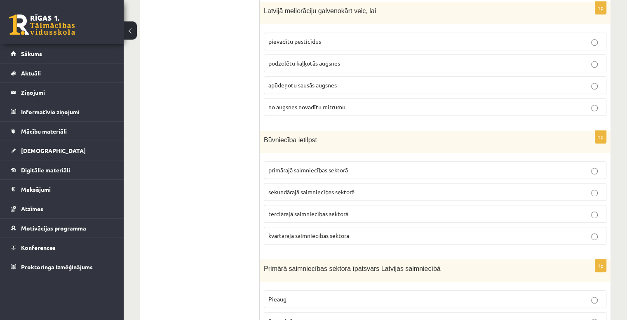
scroll to position [206, 0]
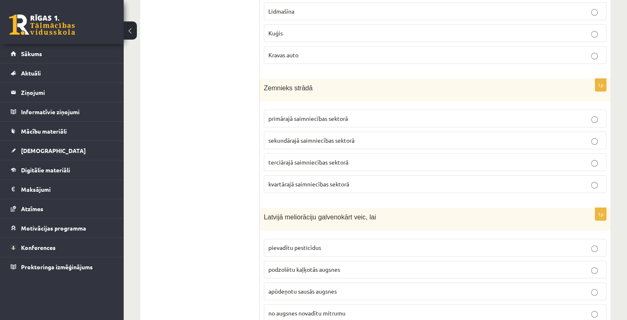
click at [336, 120] on span "primārajā saimniecības sektorā" at bounding box center [308, 118] width 80 height 7
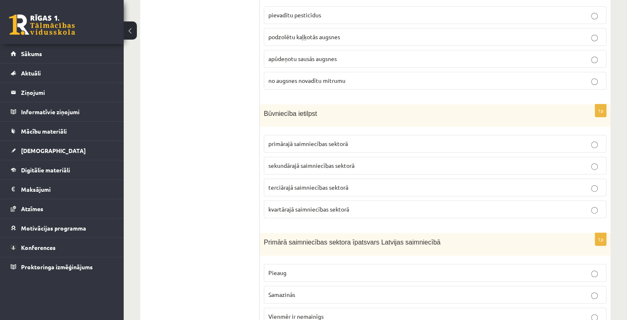
scroll to position [453, 0]
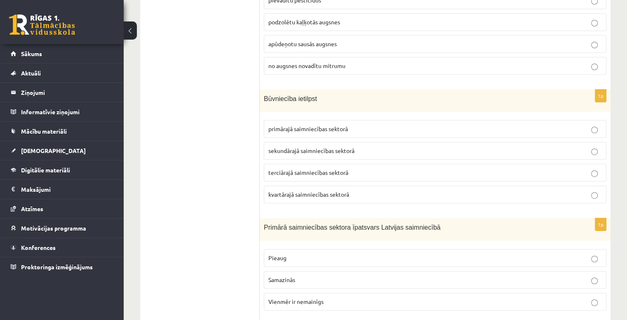
click at [373, 146] on p "sekundārajā saimniecības sektorā" at bounding box center [434, 150] width 333 height 9
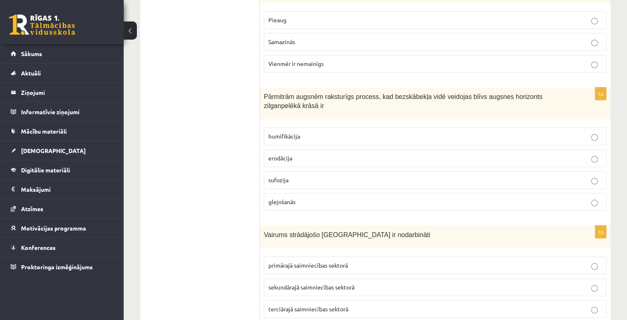
scroll to position [742, 0]
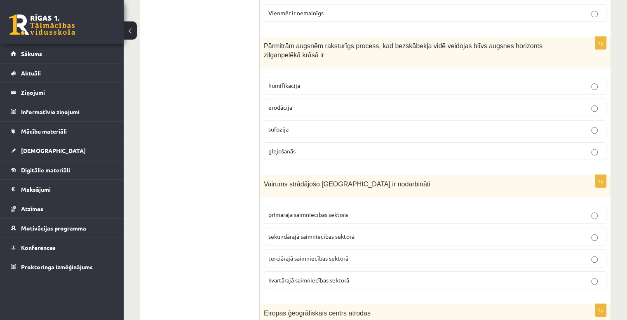
click at [304, 147] on p "glejošanās" at bounding box center [434, 151] width 333 height 9
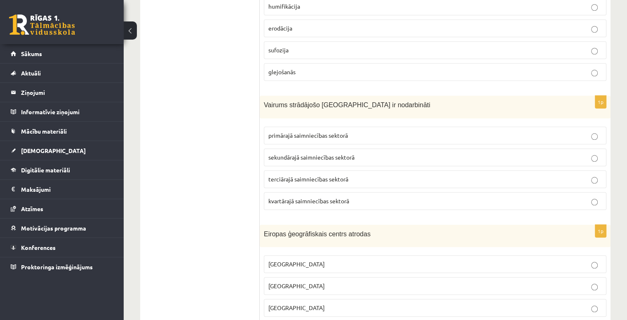
scroll to position [824, 0]
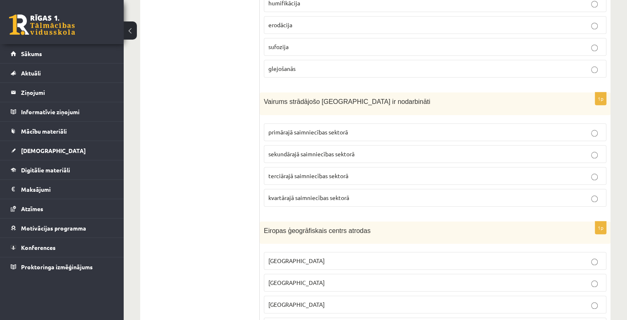
drag, startPoint x: 396, startPoint y: 186, endPoint x: 215, endPoint y: 181, distance: 181.0
click at [447, 174] on p "terciārajā saimniecības sektorā" at bounding box center [434, 175] width 333 height 9
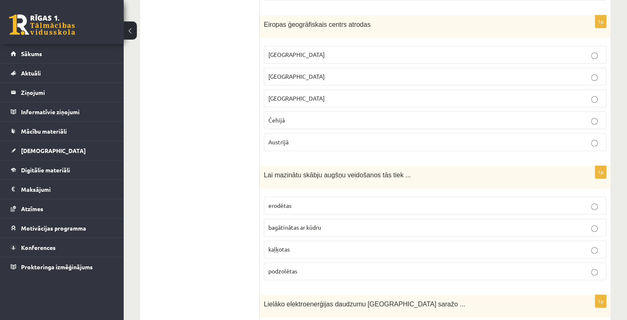
scroll to position [1072, 0]
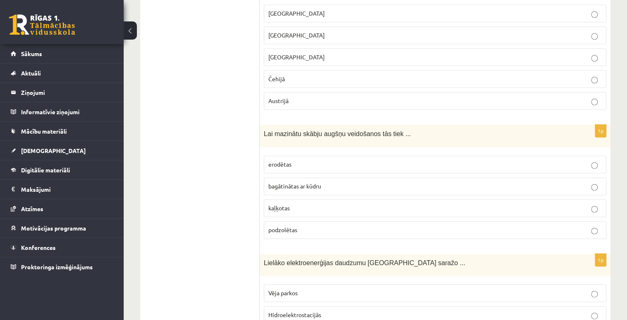
click at [354, 96] on p "Austrijā" at bounding box center [434, 100] width 333 height 9
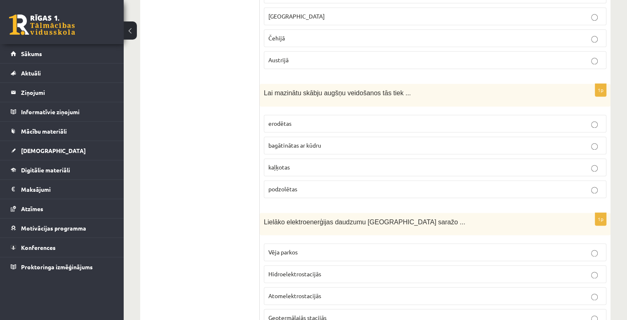
scroll to position [1113, 0]
click at [366, 141] on p "bagātinātas ar kūdru" at bounding box center [434, 145] width 333 height 9
click at [547, 162] on p "kaļķotas" at bounding box center [434, 166] width 333 height 9
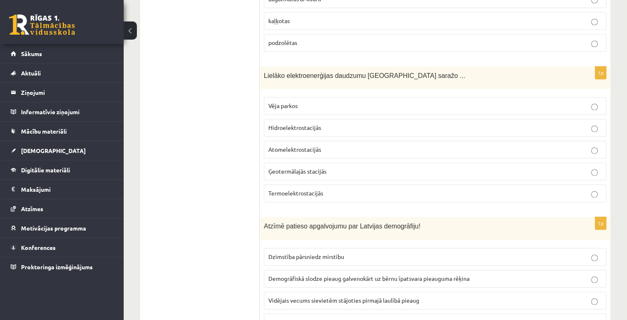
scroll to position [1278, 0]
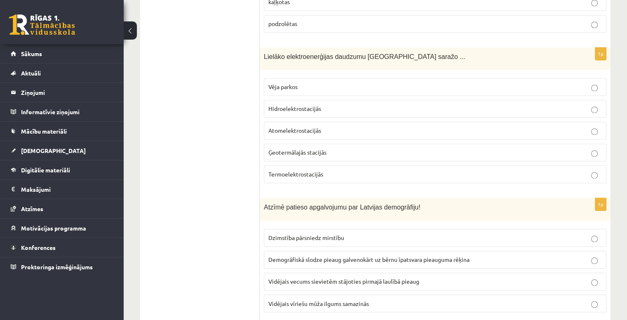
click at [314, 105] on span "Hidroelektrostacijās" at bounding box center [294, 108] width 53 height 7
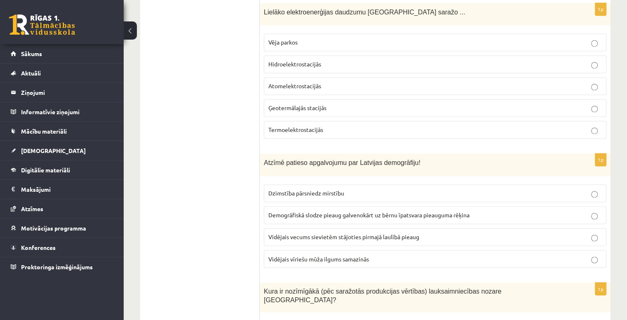
scroll to position [1401, 0]
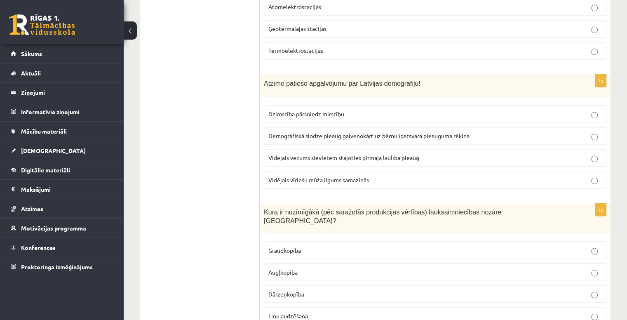
click at [515, 131] on p "Demogrāfiskā slodze pieaug galvenokārt uz bērnu īpatsvara pieauguma rēķina" at bounding box center [434, 135] width 333 height 9
click at [584, 131] on p "Demogrāfiskā slodze pieaug galvenokārt uz bērnu īpatsvara pieauguma rēķina" at bounding box center [434, 135] width 333 height 9
click at [351, 176] on span "Vidējais vīriešu mūža ilgums samazinās" at bounding box center [318, 179] width 101 height 7
click at [376, 154] on span "Vidējais vecums sievietēm stājoties pirmajā laulībā pieaug" at bounding box center [343, 157] width 151 height 7
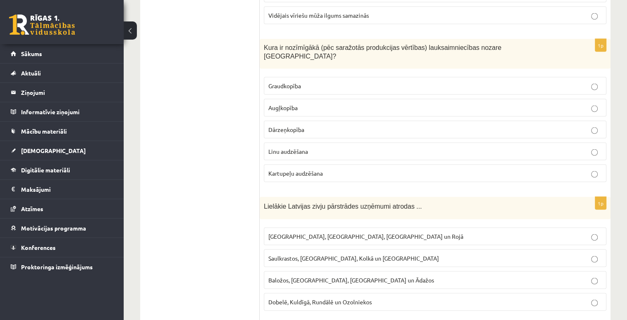
scroll to position [1566, 0]
click at [324, 168] on p "Kartupeļu audzēšana" at bounding box center [434, 172] width 333 height 9
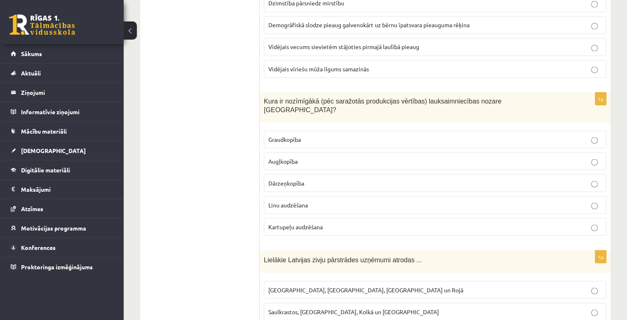
scroll to position [1525, 0]
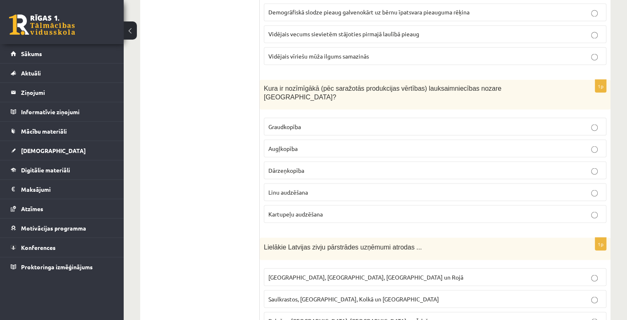
click at [412, 122] on p "Graudkopība" at bounding box center [434, 126] width 333 height 9
click at [321, 122] on p "Graudkopība" at bounding box center [434, 126] width 333 height 9
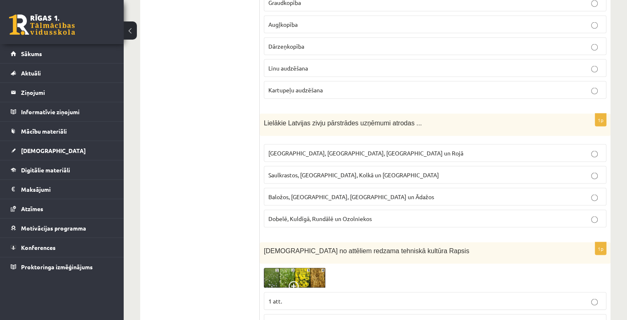
scroll to position [1690, 0]
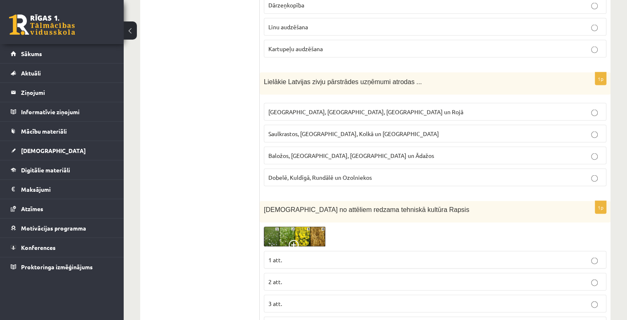
click at [454, 108] on p "Rīgā, Liepājā, Salacgrīvā un Rojā" at bounding box center [434, 112] width 333 height 9
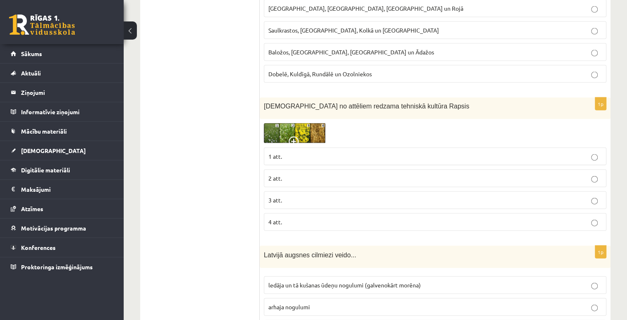
scroll to position [1814, 0]
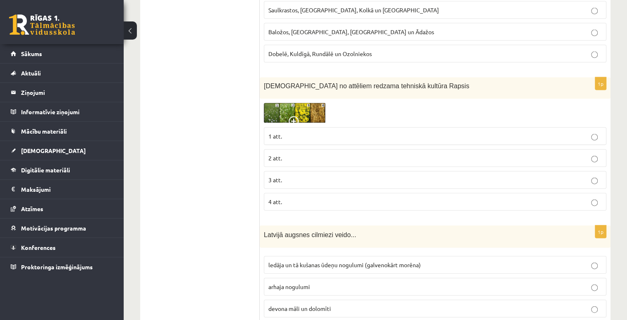
click at [307, 103] on img at bounding box center [295, 113] width 62 height 20
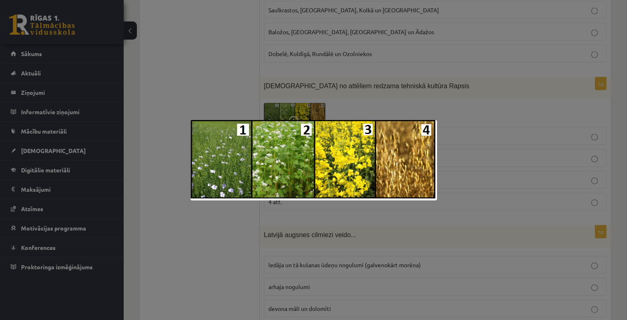
click at [408, 76] on div at bounding box center [313, 160] width 627 height 320
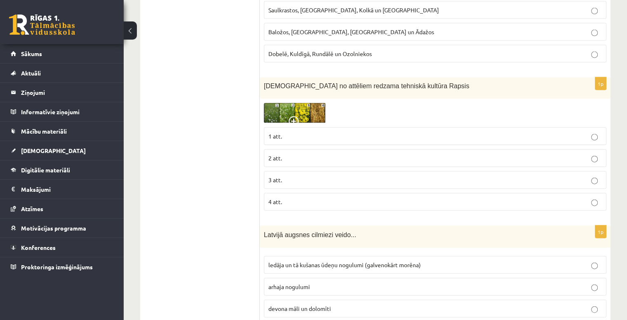
click at [296, 176] on p "3 att." at bounding box center [434, 180] width 333 height 9
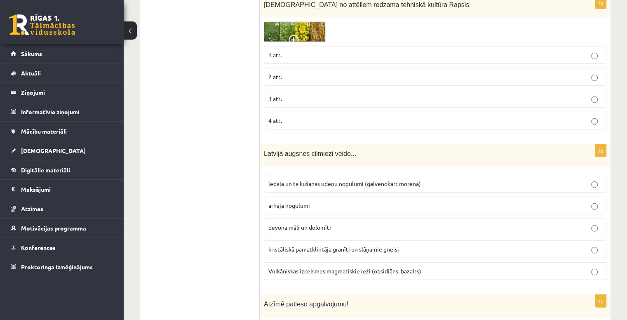
scroll to position [1855, 0]
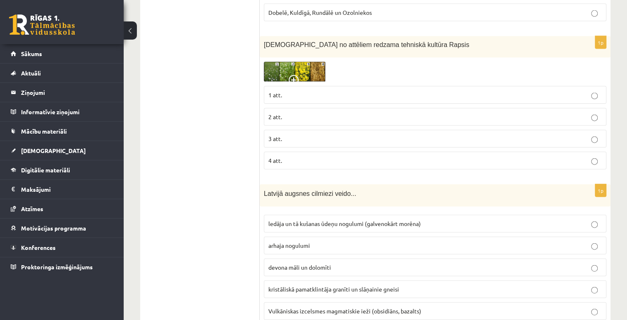
click at [315, 62] on img at bounding box center [295, 72] width 62 height 20
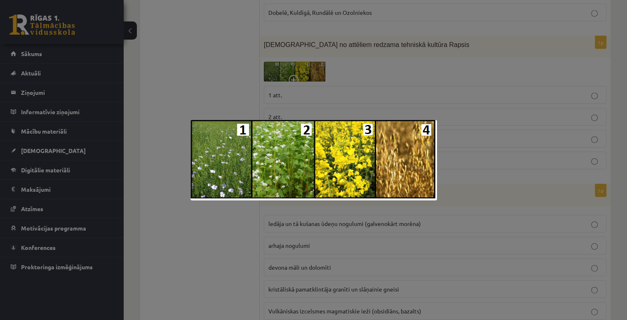
click at [495, 71] on div at bounding box center [313, 160] width 627 height 320
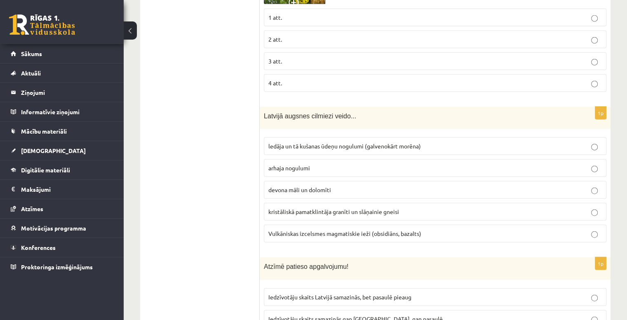
scroll to position [1937, 0]
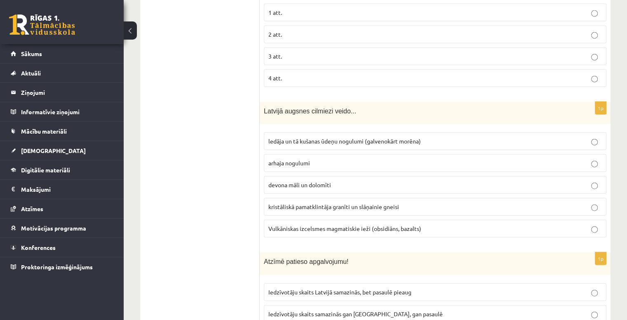
click at [442, 137] on p "ledāja un tā kušanas ūdeņu nogulumi (galvenokārt morēna)" at bounding box center [434, 141] width 333 height 9
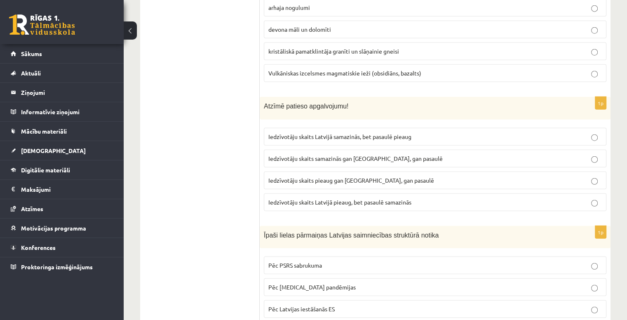
scroll to position [2143, 0]
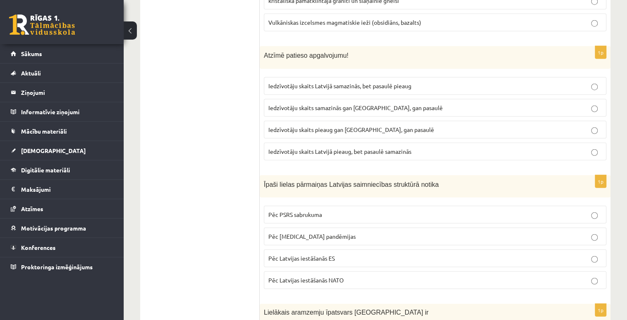
click at [456, 82] on p "Iedzīvotāju skaits Latvijā samazinās, bet pasaulē pieaug" at bounding box center [434, 86] width 333 height 9
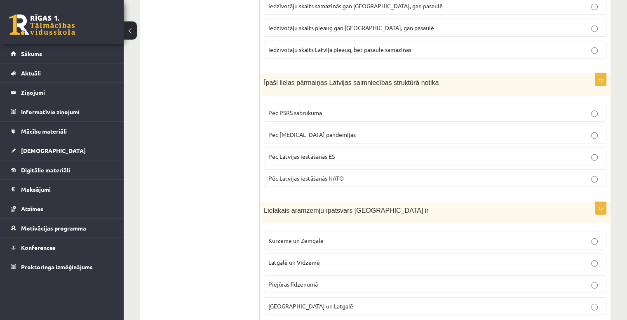
scroll to position [2226, 0]
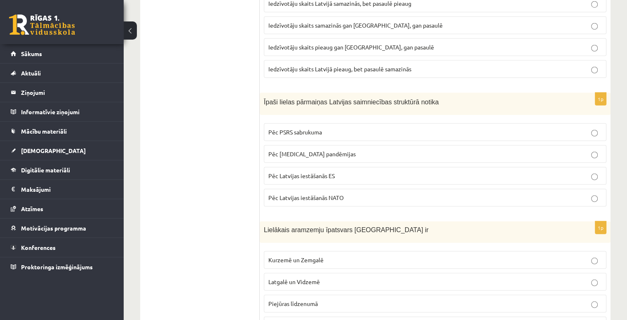
click at [312, 128] on span "Pēc PSRS sabrukuma" at bounding box center [295, 131] width 54 height 7
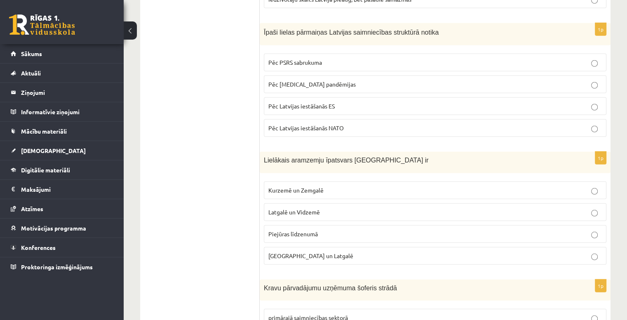
scroll to position [2308, 0]
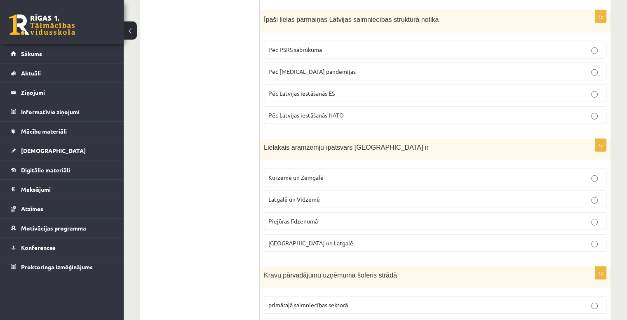
click at [391, 173] on p "Kurzemē un Zemgalē" at bounding box center [434, 177] width 333 height 9
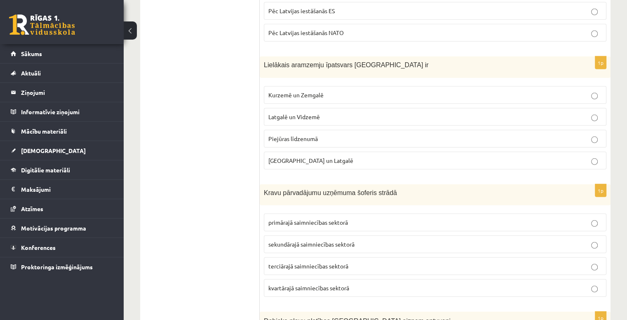
scroll to position [2432, 0]
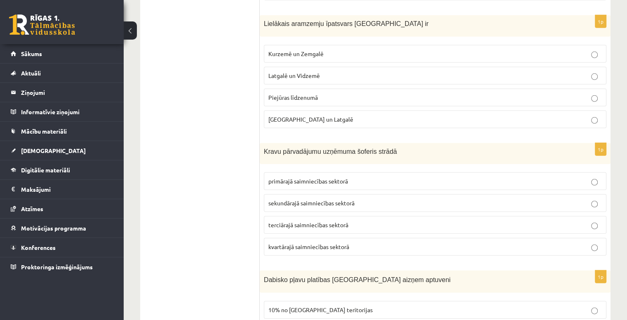
click at [393, 221] on p "terciārajā saimniecības sektorā" at bounding box center [434, 225] width 333 height 9
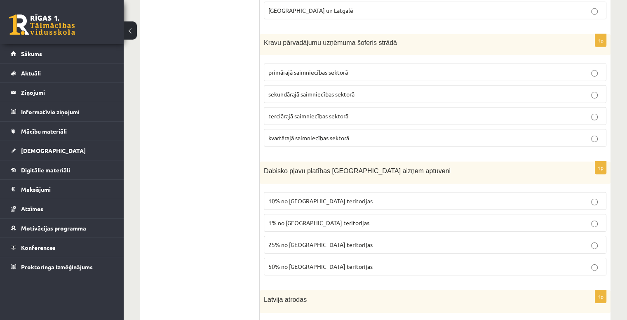
scroll to position [2556, 0]
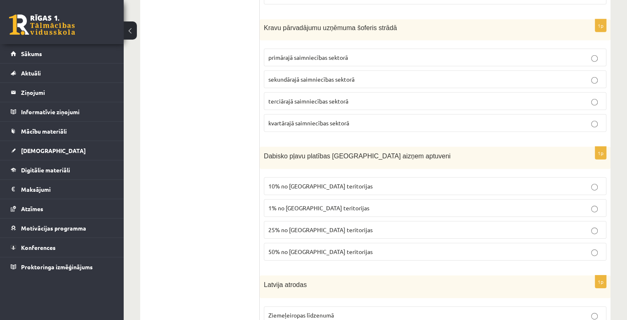
click at [407, 199] on label "1% no Latvijas teritorijas" at bounding box center [435, 208] width 343 height 18
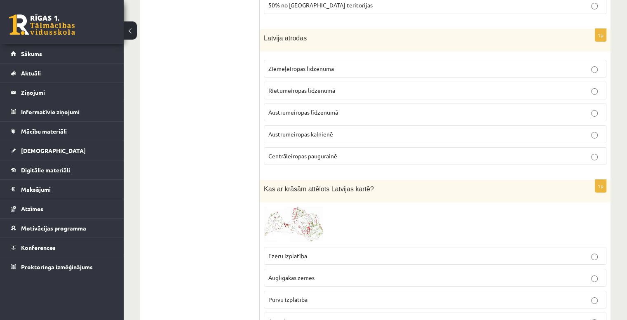
scroll to position [2803, 0]
click at [286, 206] on img at bounding box center [295, 224] width 62 height 36
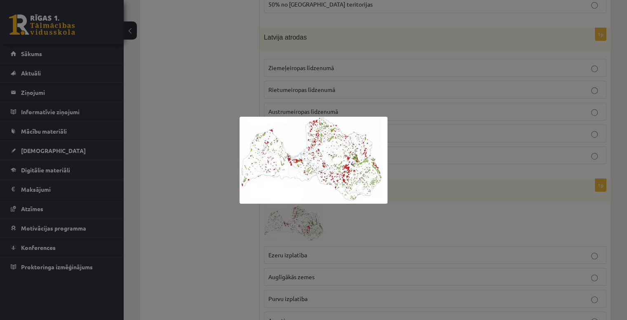
click at [434, 189] on div at bounding box center [313, 160] width 627 height 320
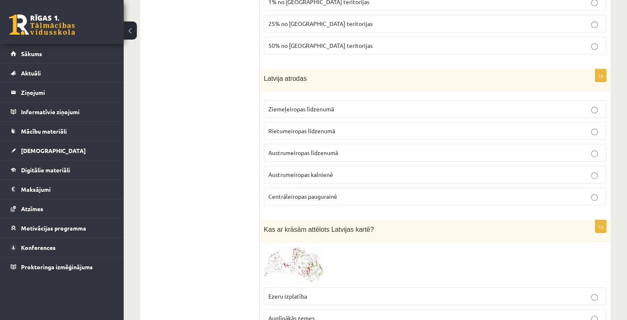
scroll to position [2762, 0]
click at [406, 105] on p "Ziemeļeiropas līdzenumā" at bounding box center [434, 109] width 333 height 9
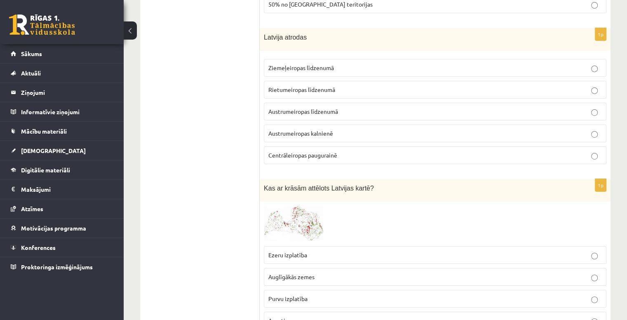
click at [448, 103] on label "Austrumeiropas līdzenumā" at bounding box center [435, 112] width 343 height 18
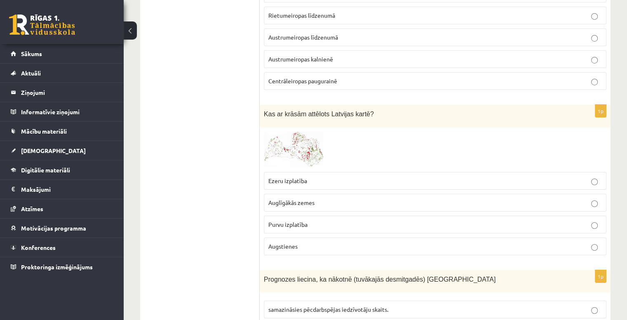
scroll to position [2885, 0]
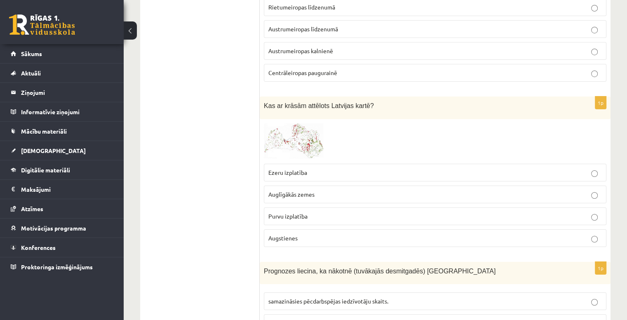
click at [327, 123] on div at bounding box center [435, 141] width 343 height 36
click at [320, 123] on img at bounding box center [295, 141] width 62 height 36
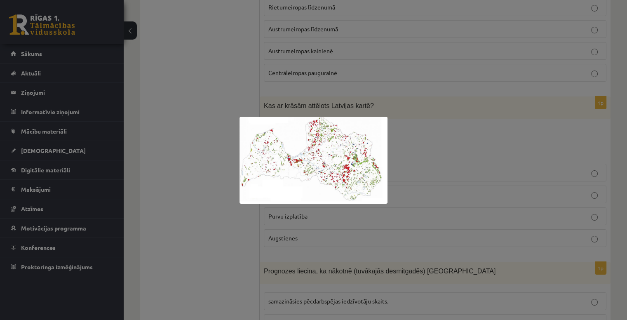
click at [473, 167] on div at bounding box center [313, 160] width 627 height 320
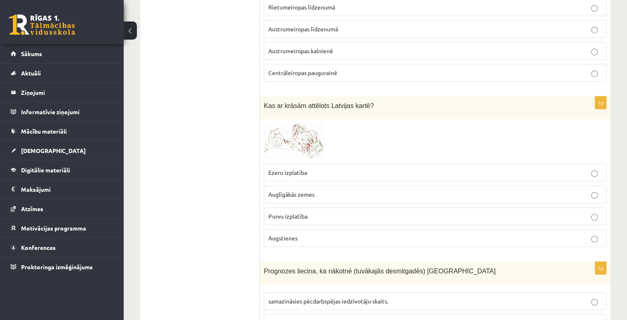
click at [300, 136] on span at bounding box center [295, 142] width 13 height 13
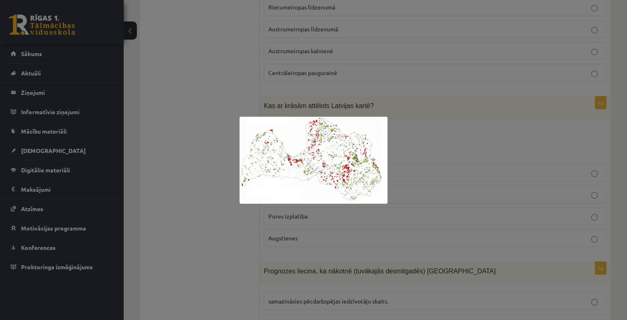
click at [397, 141] on div at bounding box center [313, 160] width 627 height 320
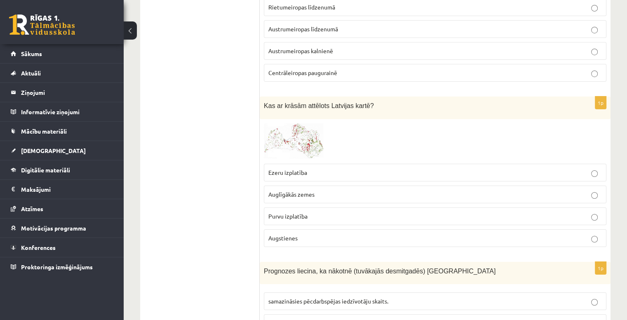
click at [313, 123] on img at bounding box center [295, 141] width 62 height 36
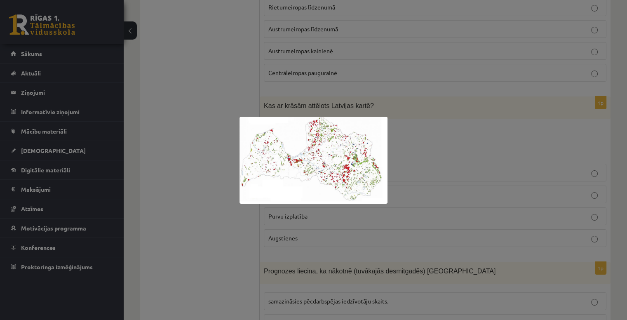
click at [337, 150] on img at bounding box center [313, 160] width 148 height 87
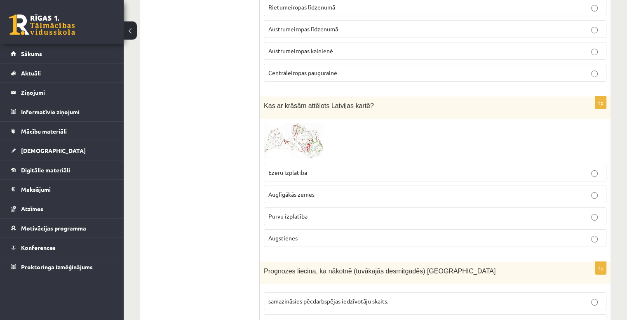
click at [310, 123] on img at bounding box center [295, 141] width 62 height 36
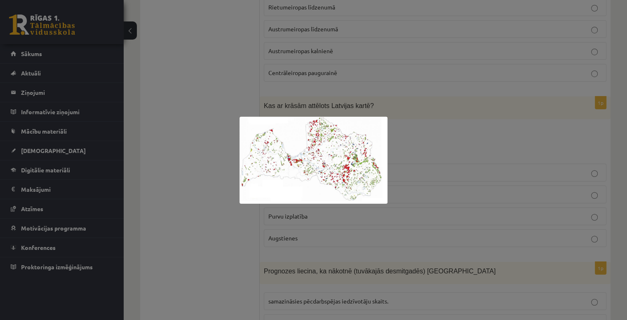
click at [403, 114] on div at bounding box center [313, 160] width 627 height 320
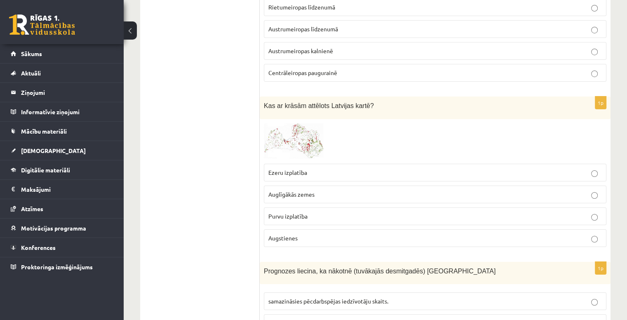
click at [384, 212] on p "Purvu izplatība" at bounding box center [434, 216] width 333 height 9
click at [295, 123] on img at bounding box center [295, 141] width 62 height 36
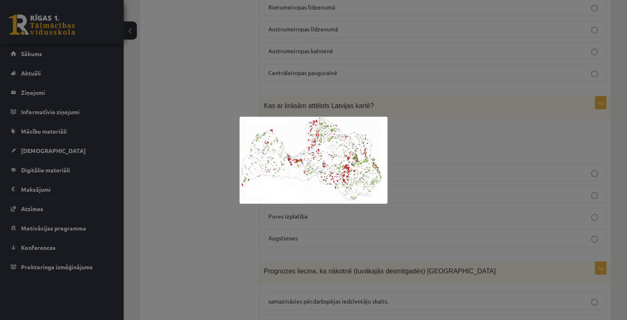
click at [396, 129] on div at bounding box center [313, 160] width 627 height 320
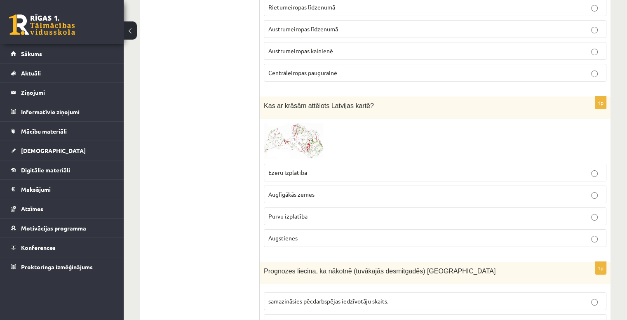
click at [344, 234] on p "Augstienes" at bounding box center [434, 238] width 333 height 9
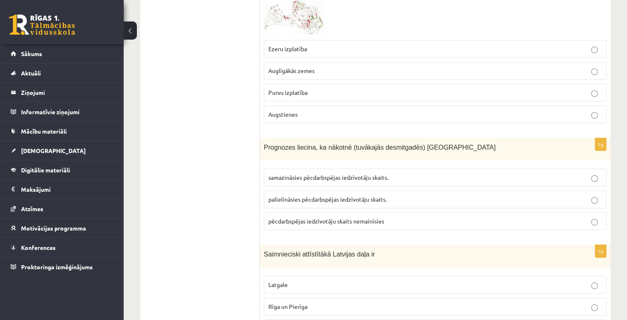
scroll to position [3050, 0]
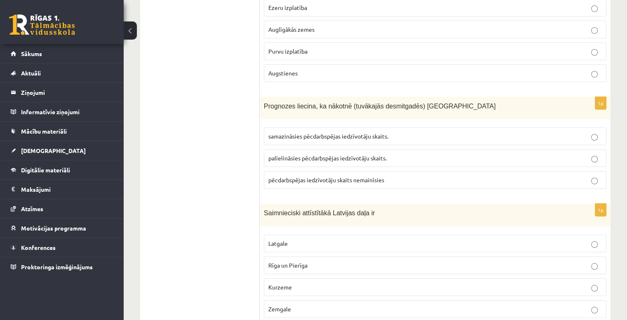
click at [395, 132] on p "samazināsies pēcdarbspējas iedzīvotāju skaits." at bounding box center [434, 136] width 333 height 9
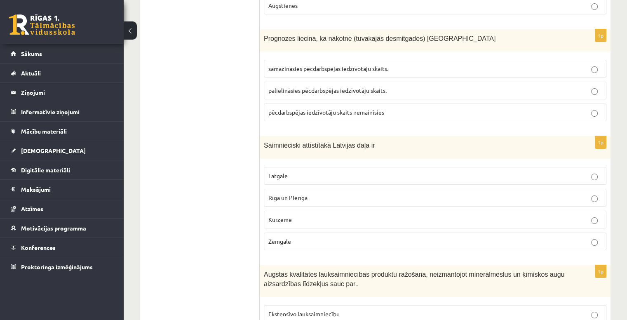
scroll to position [3133, 0]
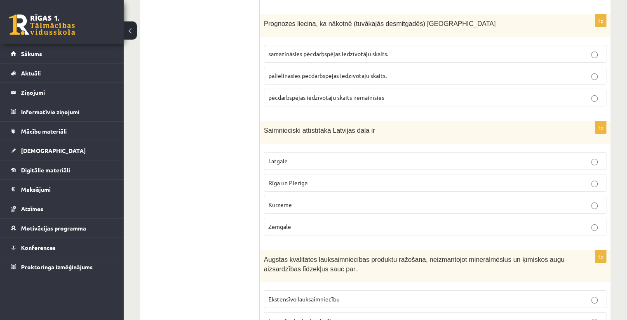
click at [352, 196] on label "Kurzeme" at bounding box center [435, 205] width 343 height 18
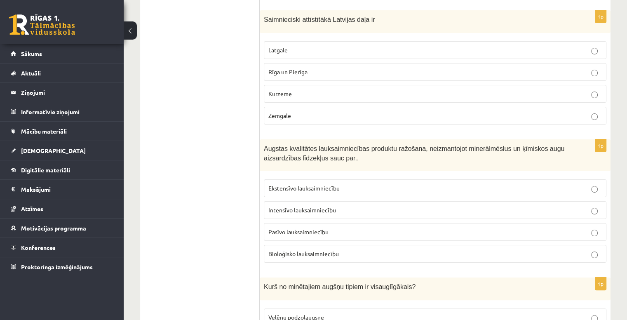
scroll to position [3256, 0]
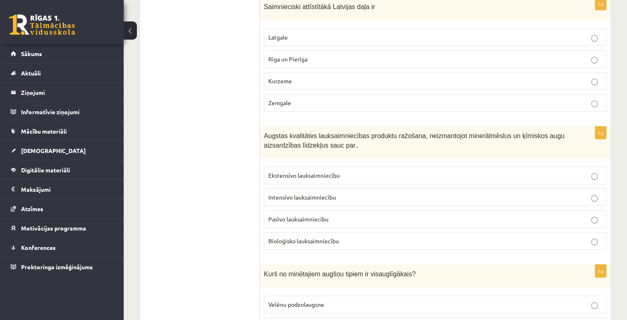
click at [358, 237] on p "Bioloģisko lauksaimniecību" at bounding box center [434, 241] width 333 height 9
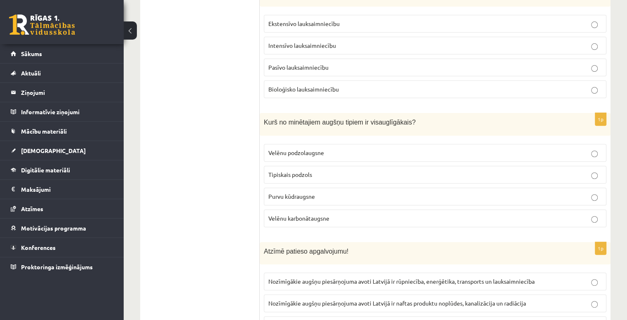
scroll to position [3421, 0]
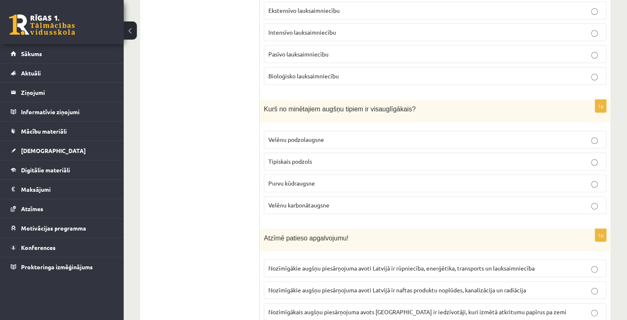
click at [371, 174] on label "Purvu kūdraugsne" at bounding box center [435, 183] width 343 height 18
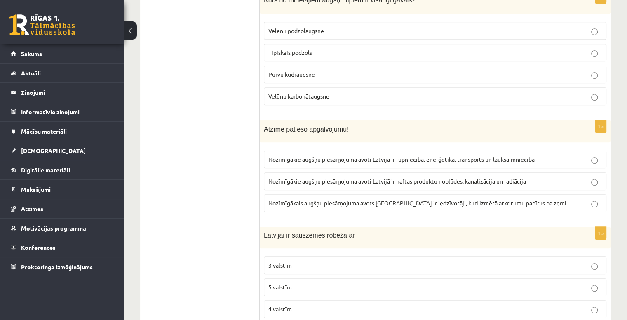
scroll to position [3545, 0]
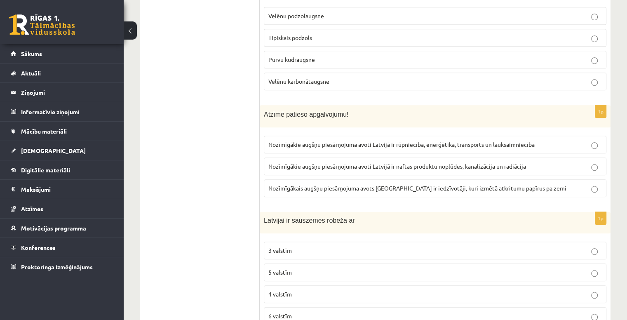
click at [531, 141] on span "Nozīmīgākie augšņu piesārņojuma avoti Latvijā ir rūpniecība, enerģētika, transp…" at bounding box center [401, 144] width 266 height 7
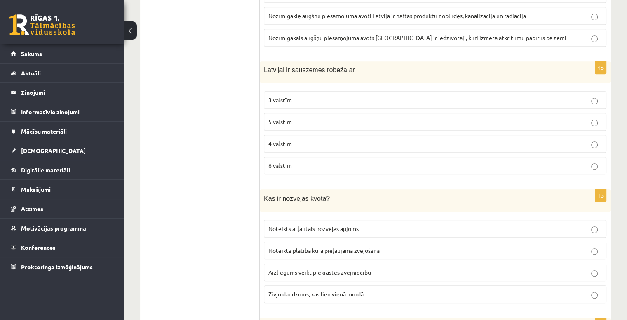
scroll to position [3710, 0]
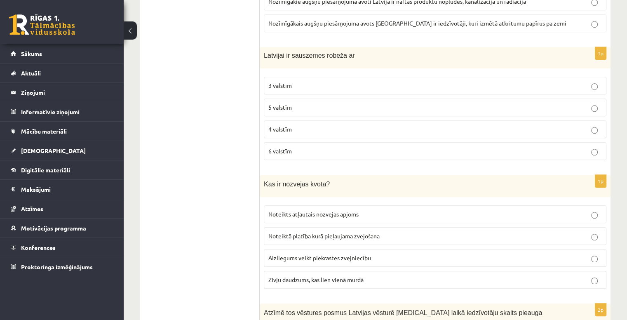
click at [333, 125] on p "4 valstīm" at bounding box center [434, 129] width 333 height 9
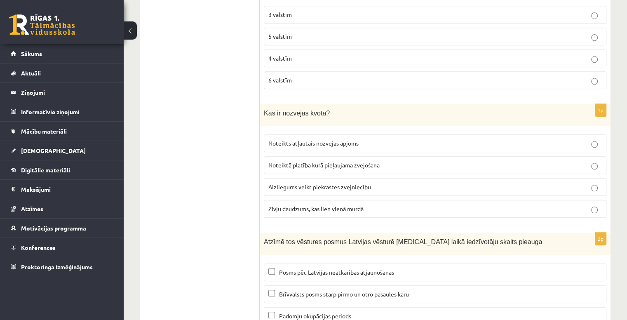
scroll to position [3767, 0]
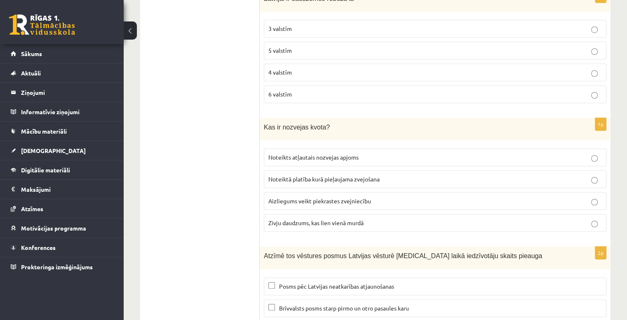
click at [400, 153] on p "Noteikts atļautais nozvejas apjoms" at bounding box center [434, 157] width 333 height 9
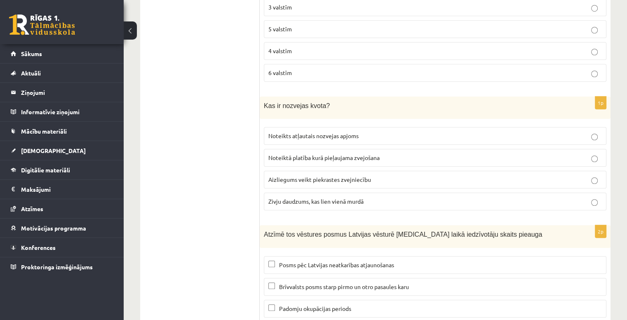
scroll to position [3808, 0]
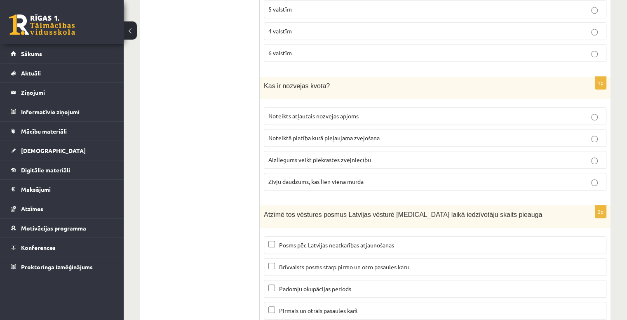
click at [399, 241] on p "Posms pēc Latvijas neatkarības atjaunošanas" at bounding box center [434, 245] width 333 height 9
click at [407, 263] on span "Brīvvalsts posms starp pirmo un otro pasaules karu" at bounding box center [344, 266] width 130 height 7
click at [444, 284] on p "Padomju okupācijas periods" at bounding box center [434, 288] width 333 height 9
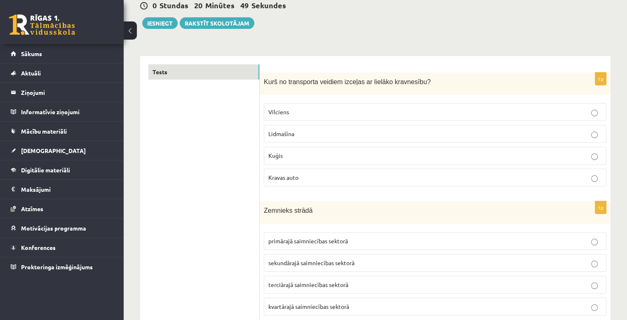
scroll to position [0, 0]
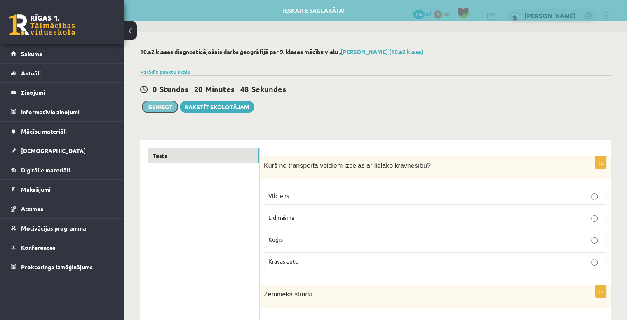
click at [165, 112] on button "Iesniegt" at bounding box center [159, 107] width 35 height 12
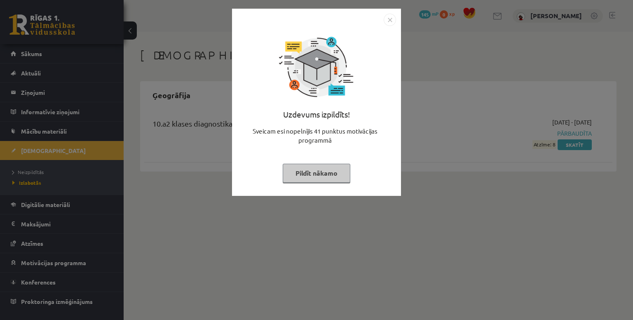
click at [392, 21] on img "Close" at bounding box center [390, 20] width 12 height 12
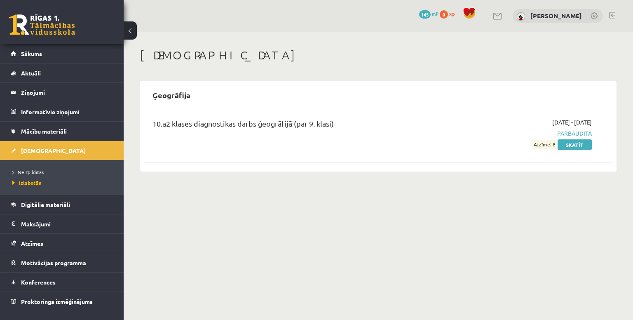
click at [536, 146] on span "Atzīme: 8" at bounding box center [545, 144] width 24 height 9
click at [572, 132] on span "Pārbaudīta" at bounding box center [523, 133] width 138 height 9
drag, startPoint x: 479, startPoint y: 70, endPoint x: 272, endPoint y: 71, distance: 206.9
click at [274, 70] on div "Ieskaites Ģeogrāfija 10.a2 klases diagnostikas darbs ģeogrāfijā (par 9. klasi) …" at bounding box center [378, 110] width 509 height 156
click at [42, 152] on span "[DEMOGRAPHIC_DATA]" at bounding box center [53, 150] width 65 height 7
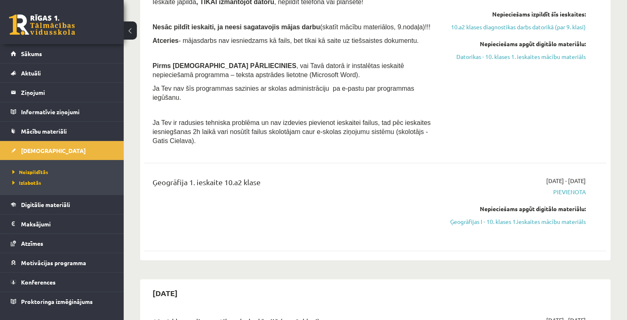
scroll to position [165, 0]
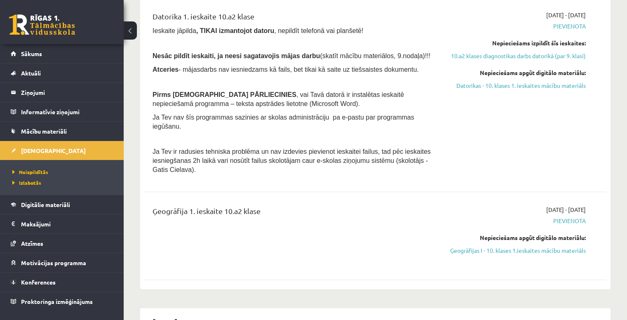
drag, startPoint x: 555, startPoint y: 250, endPoint x: 606, endPoint y: 237, distance: 52.2
click at [606, 237] on div "Ģeogrāfija 1. ieskaite 10.a2 klase 2025-09-01 - 2025-09-15 Pievienota Nepiecieš…" at bounding box center [375, 235] width 462 height 77
click at [578, 246] on link "Ģeogrāfijas I - 10. klases 1.ieskaites mācību materiāls" at bounding box center [518, 250] width 136 height 9
click at [561, 205] on span "2025-09-01 - 2025-09-15" at bounding box center [566, 209] width 40 height 9
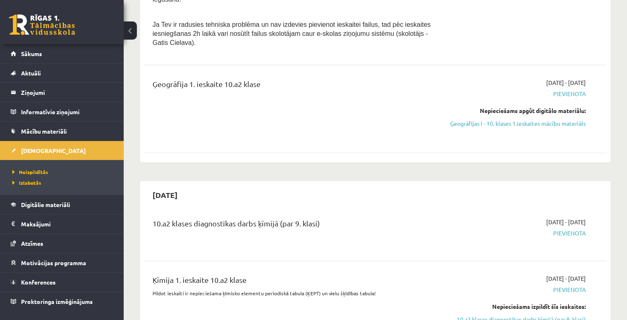
scroll to position [247, 0]
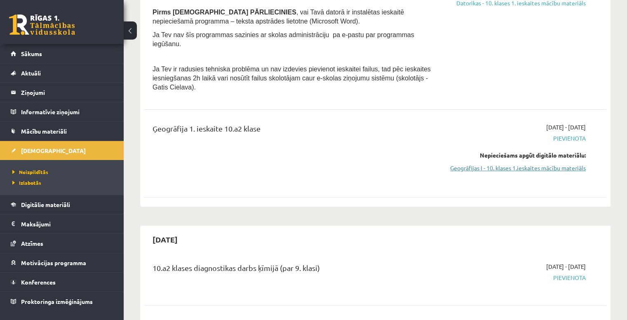
click at [562, 165] on link "Ģeogrāfijas I - 10. klases 1.ieskaites mācību materiāls" at bounding box center [518, 168] width 136 height 9
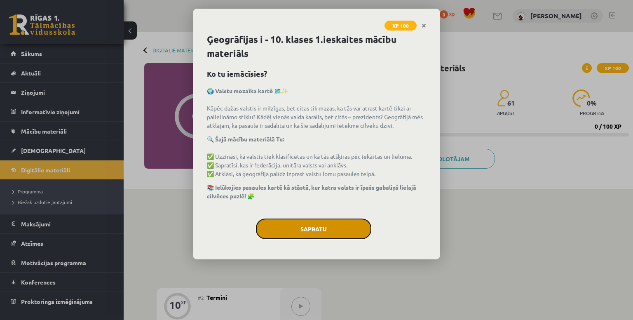
click at [335, 232] on button "Sapratu" at bounding box center [313, 228] width 115 height 21
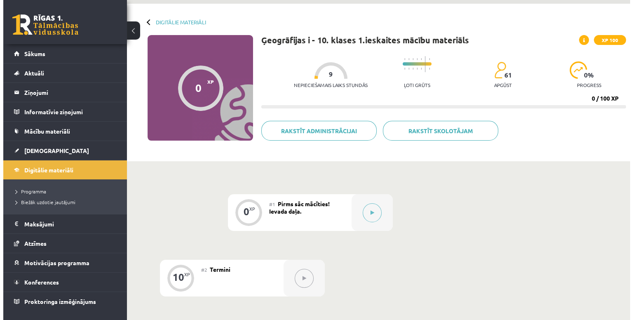
scroll to position [47, 0]
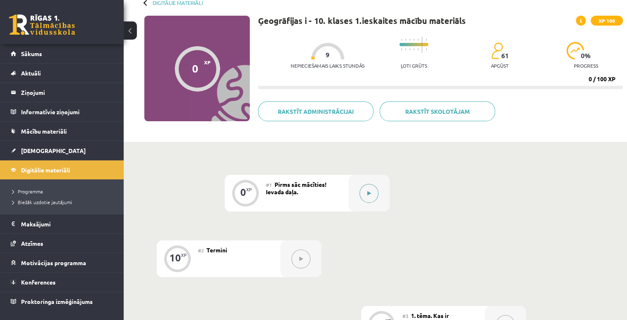
click at [374, 188] on button at bounding box center [368, 193] width 19 height 19
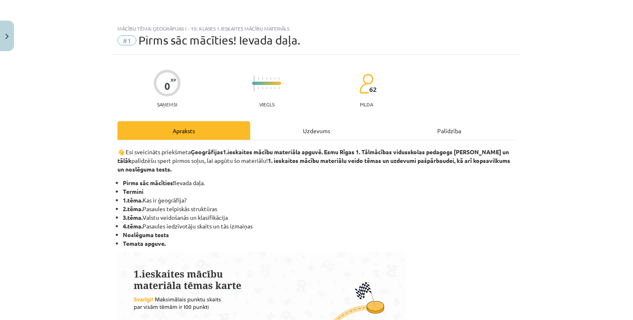
click at [170, 86] on div at bounding box center [167, 83] width 27 height 27
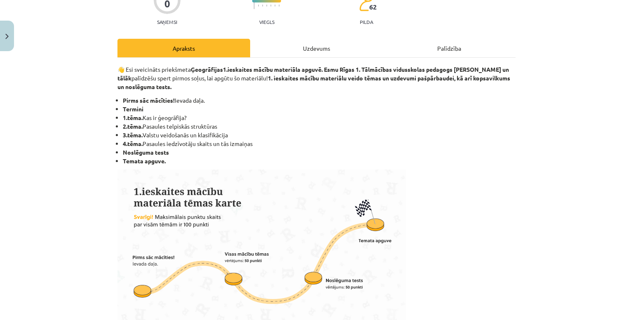
click at [318, 50] on div "Uzdevums" at bounding box center [316, 48] width 133 height 19
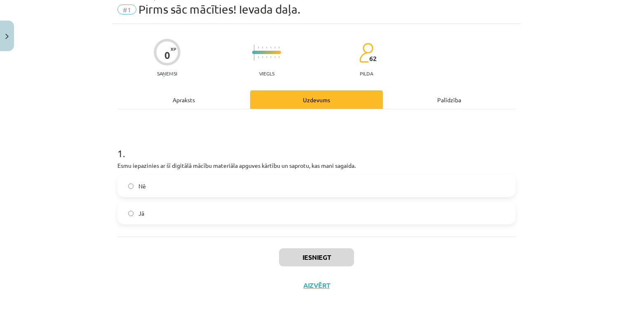
scroll to position [21, 0]
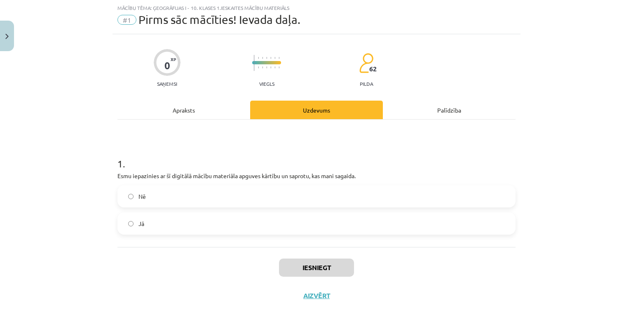
click at [188, 110] on div "Apraksts" at bounding box center [183, 110] width 133 height 19
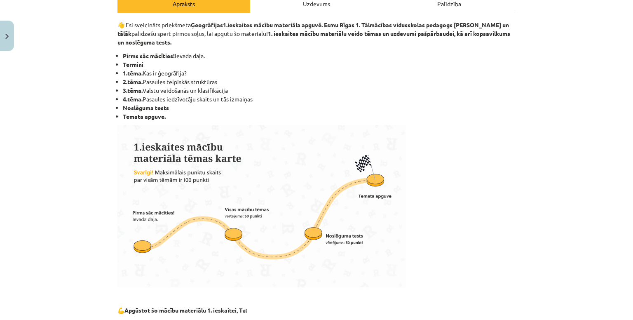
scroll to position [167, 0]
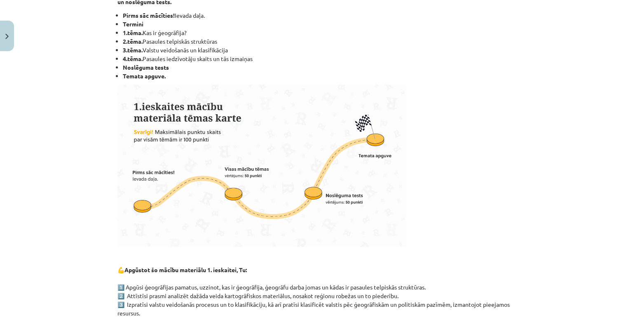
drag, startPoint x: 512, startPoint y: 176, endPoint x: 568, endPoint y: 200, distance: 61.3
click at [568, 200] on div "Mācību tēma: Ģeogrāfijas i - 10. klases 1.ieskaites mācību materiāls #1 Pirms s…" at bounding box center [316, 160] width 633 height 320
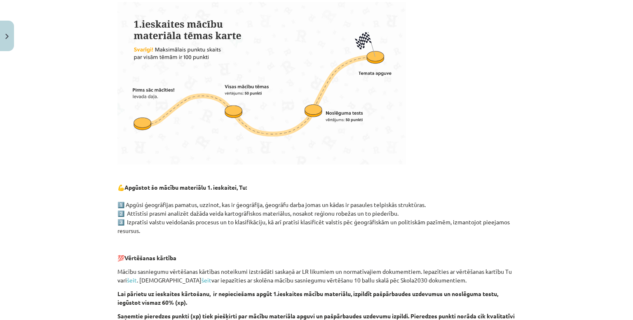
drag, startPoint x: 622, startPoint y: 119, endPoint x: 439, endPoint y: 120, distance: 183.0
click at [439, 120] on p at bounding box center [316, 83] width 398 height 162
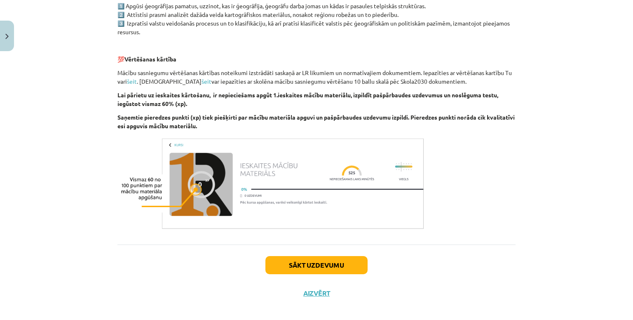
scroll to position [456, 0]
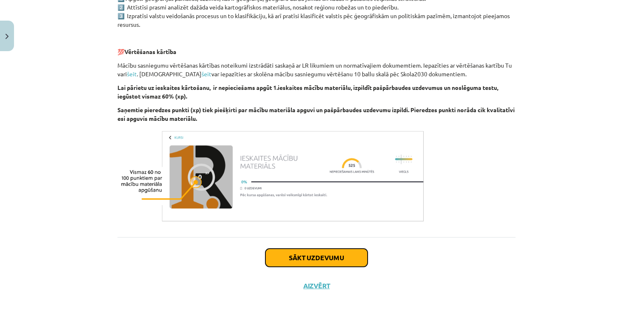
click at [358, 258] on button "Sākt uzdevumu" at bounding box center [316, 258] width 102 height 18
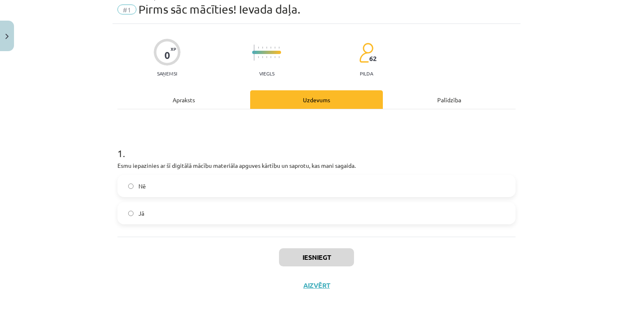
scroll to position [21, 0]
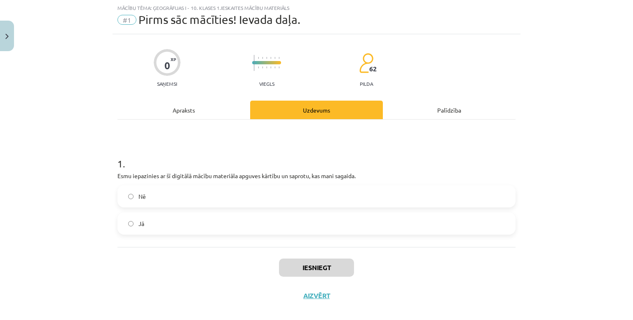
click at [242, 222] on label "Jā" at bounding box center [316, 223] width 397 height 21
click at [341, 267] on button "Iesniegt" at bounding box center [316, 267] width 75 height 18
drag, startPoint x: 341, startPoint y: 267, endPoint x: 384, endPoint y: 276, distance: 43.9
click at [384, 276] on div "Iesniegt Aizvērt" at bounding box center [316, 276] width 398 height 58
click at [349, 265] on button "Iesniegt" at bounding box center [316, 267] width 75 height 18
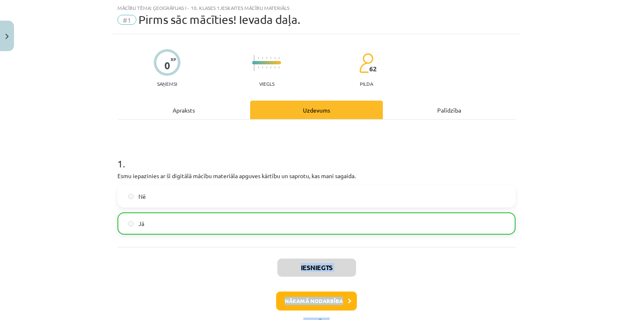
click at [573, 271] on div "Mācību tēma: Ģeogrāfijas i - 10. klases 1.ieskaites mācību materiāls #1 Pirms s…" at bounding box center [316, 160] width 633 height 320
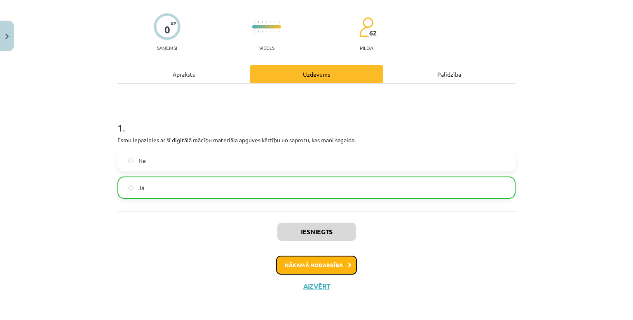
click at [302, 266] on button "Nākamā nodarbība" at bounding box center [316, 265] width 81 height 19
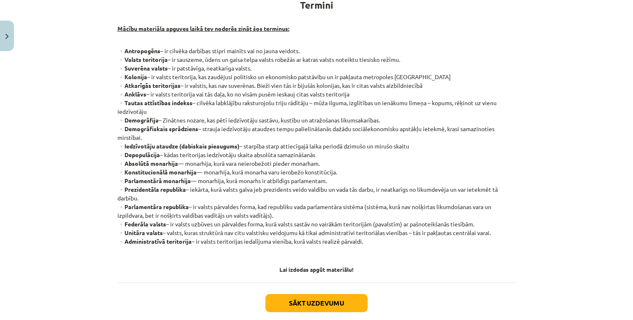
scroll to position [165, 0]
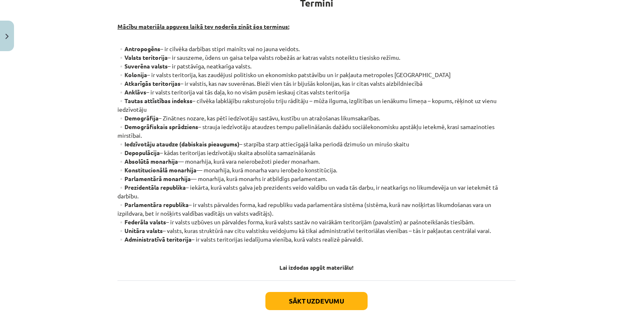
drag, startPoint x: 122, startPoint y: 83, endPoint x: 440, endPoint y: 84, distance: 317.8
click at [440, 84] on p "▫️Antropogēns – ir cilvēka darbības stipri mainīts vai no jauna veidots. ▫️Vals…" at bounding box center [316, 149] width 398 height 208
drag, startPoint x: 121, startPoint y: 92, endPoint x: 364, endPoint y: 93, distance: 243.2
click at [364, 93] on p "▫️Antropogēns – ir cilvēka darbības stipri mainīts vai no jauna veidots. ▫️Vals…" at bounding box center [316, 149] width 398 height 208
drag, startPoint x: 122, startPoint y: 100, endPoint x: 177, endPoint y: 110, distance: 55.9
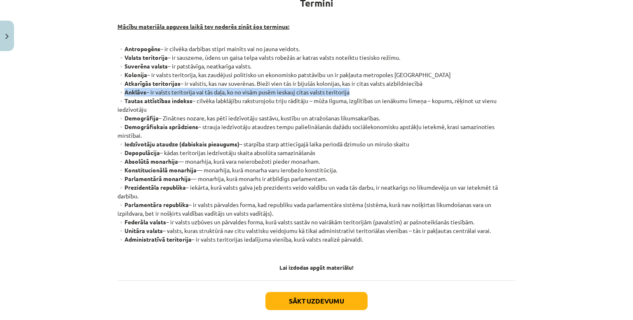
click at [177, 110] on p "▫️Antropogēns – ir cilvēka darbības stipri mainīts vai no jauna veidots. ▫️Vals…" at bounding box center [316, 149] width 398 height 208
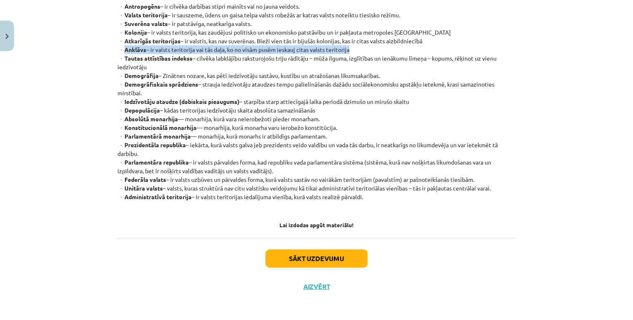
scroll to position [208, 0]
